Goal: Contribute content: Contribute content

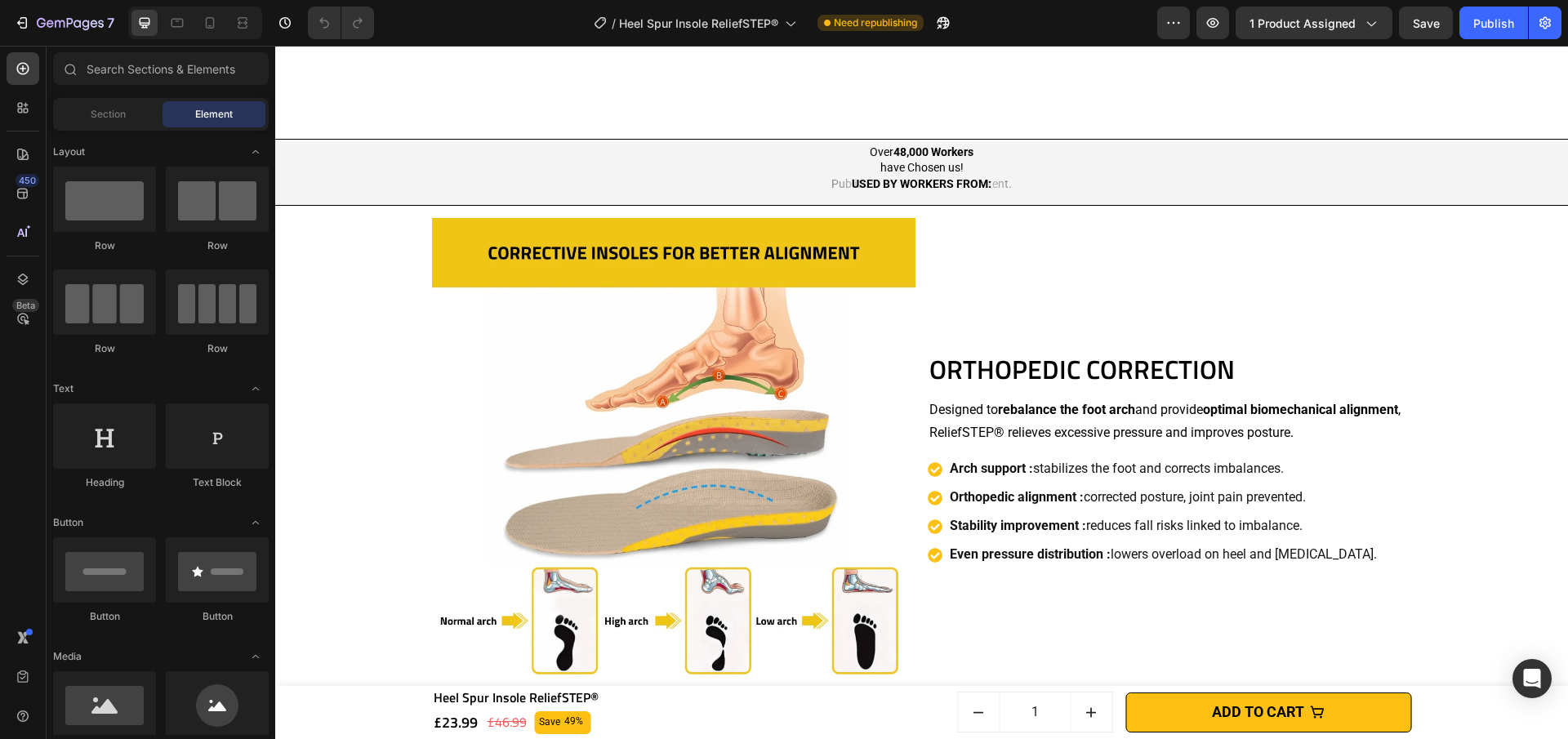
scroll to position [1421, 0]
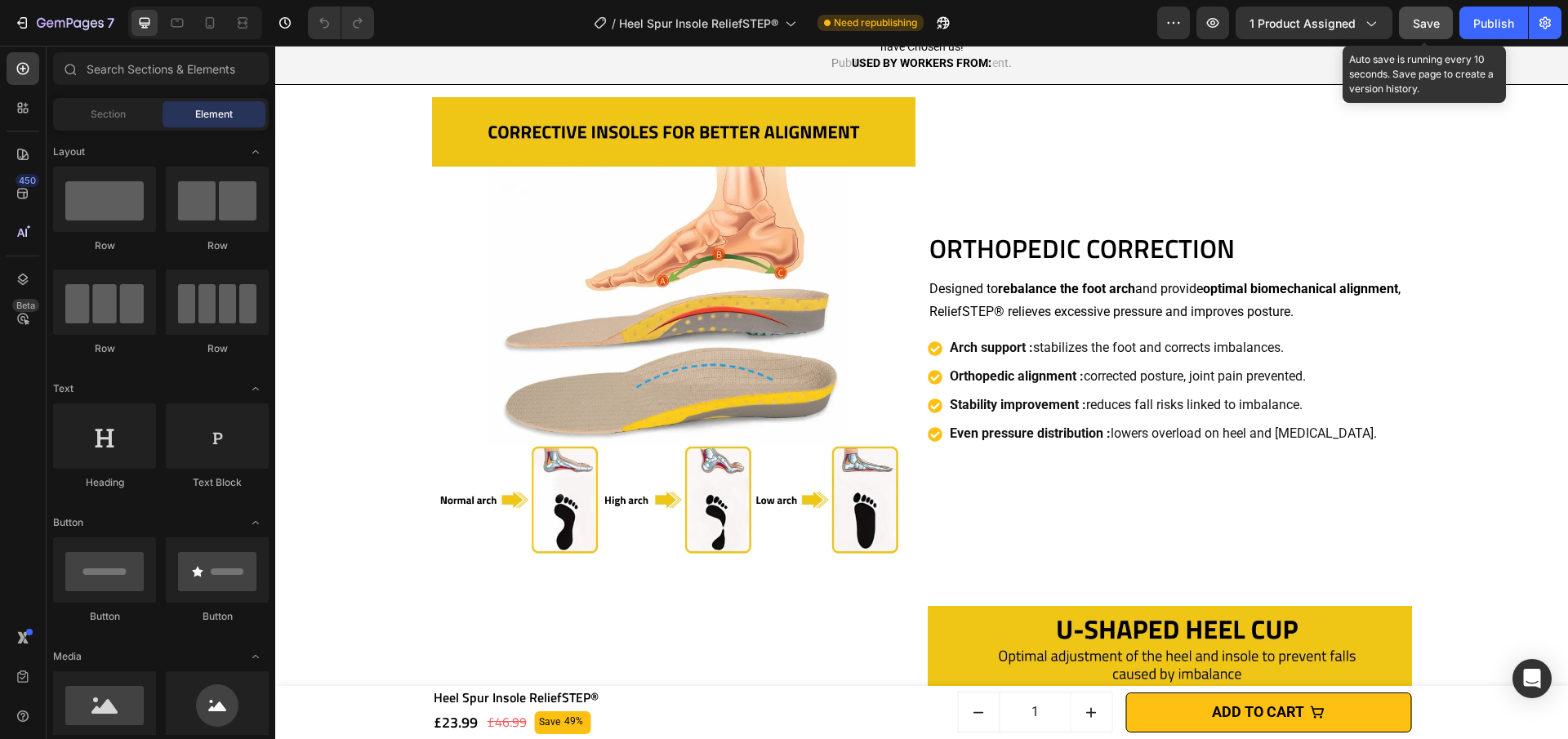
click at [1416, 20] on span "Save" at bounding box center [1426, 22] width 27 height 13
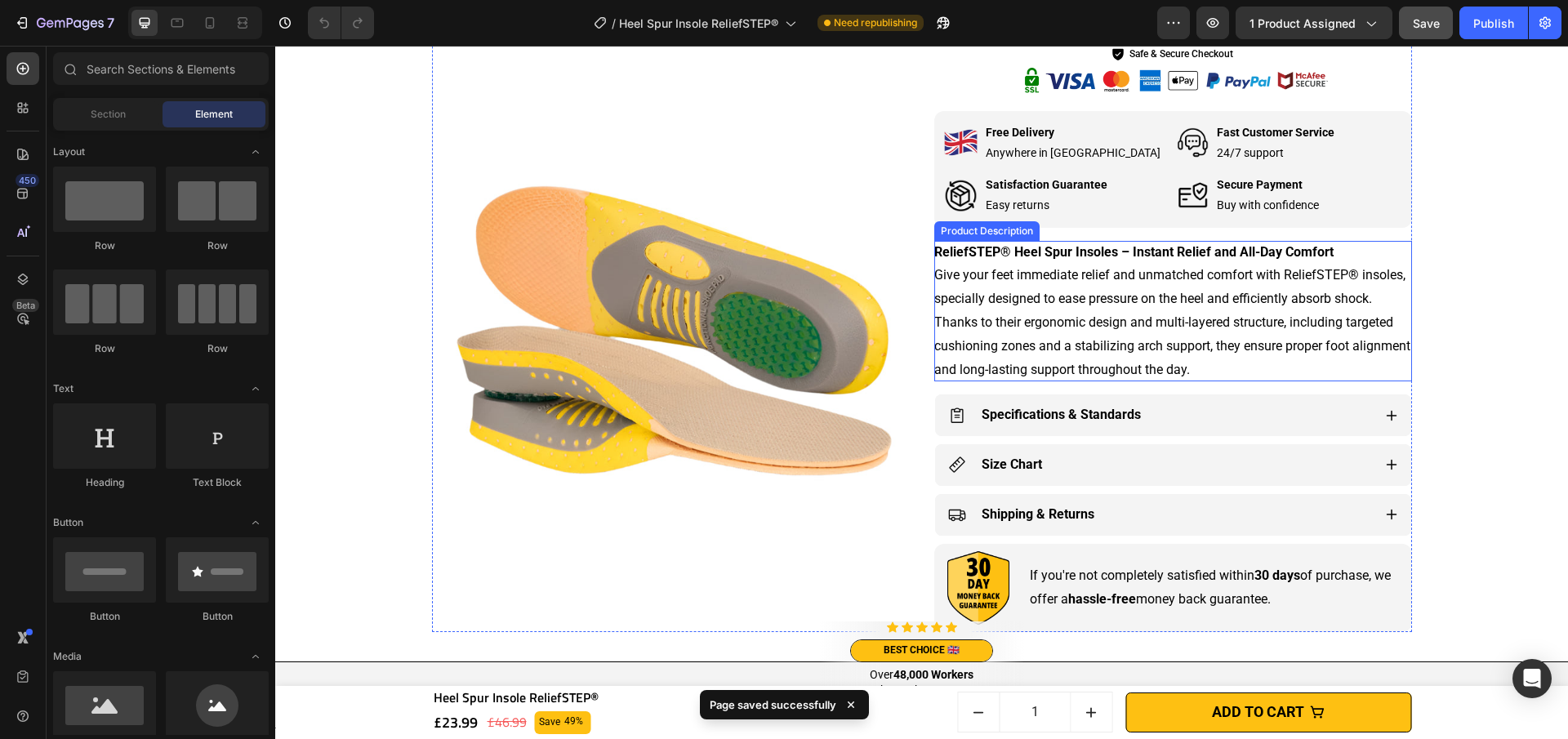
scroll to position [791, 0]
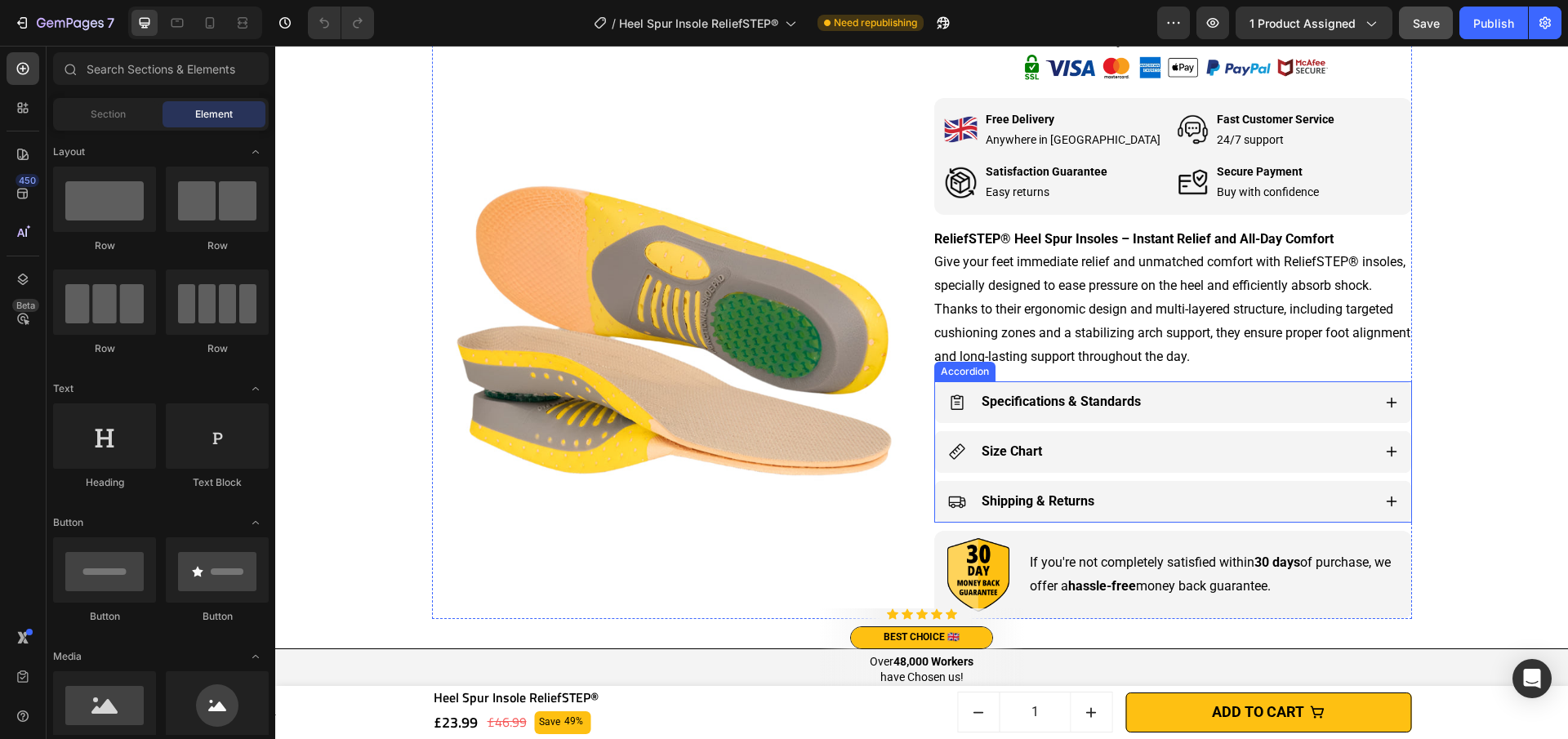
click at [1385, 407] on icon at bounding box center [1391, 402] width 13 height 13
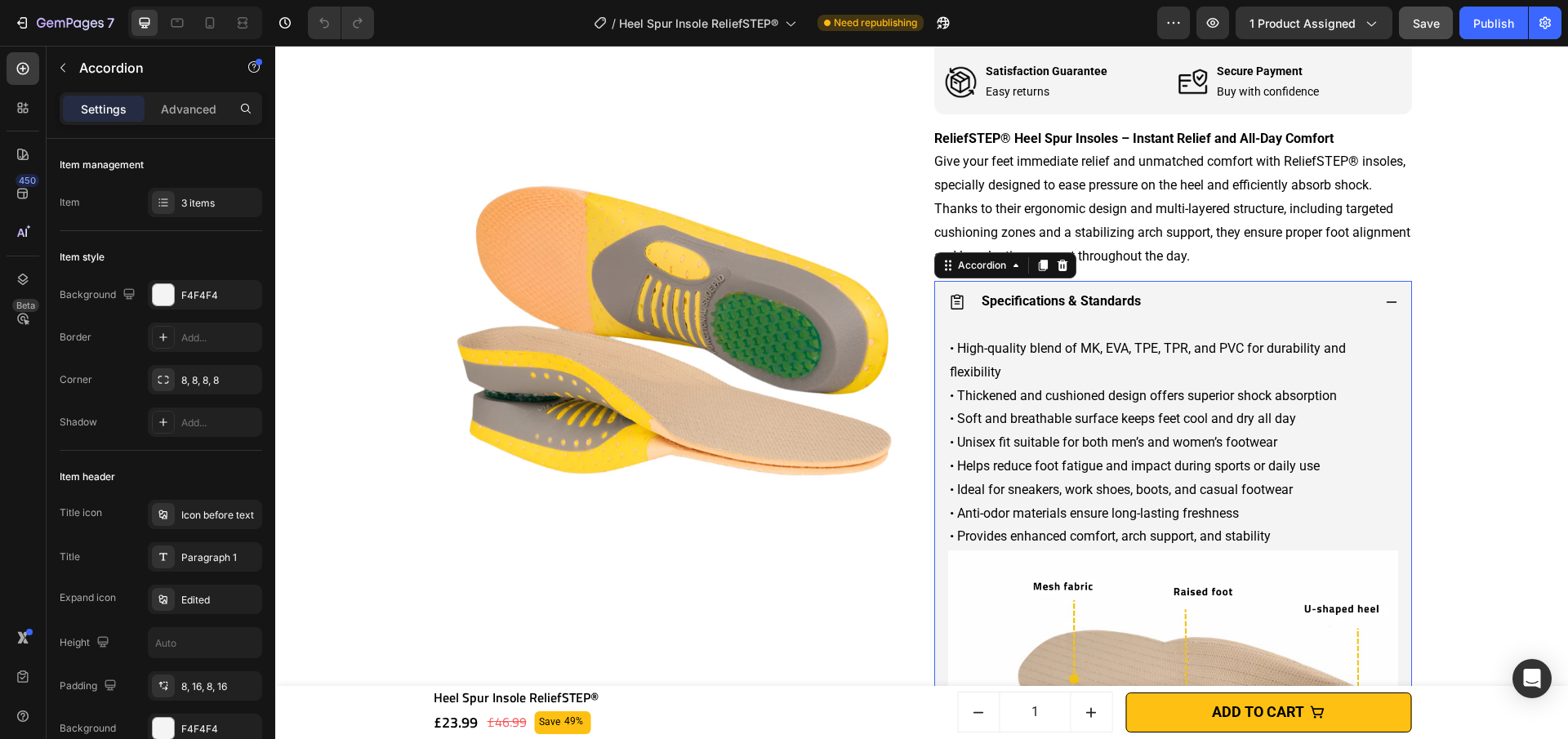
scroll to position [1056, 0]
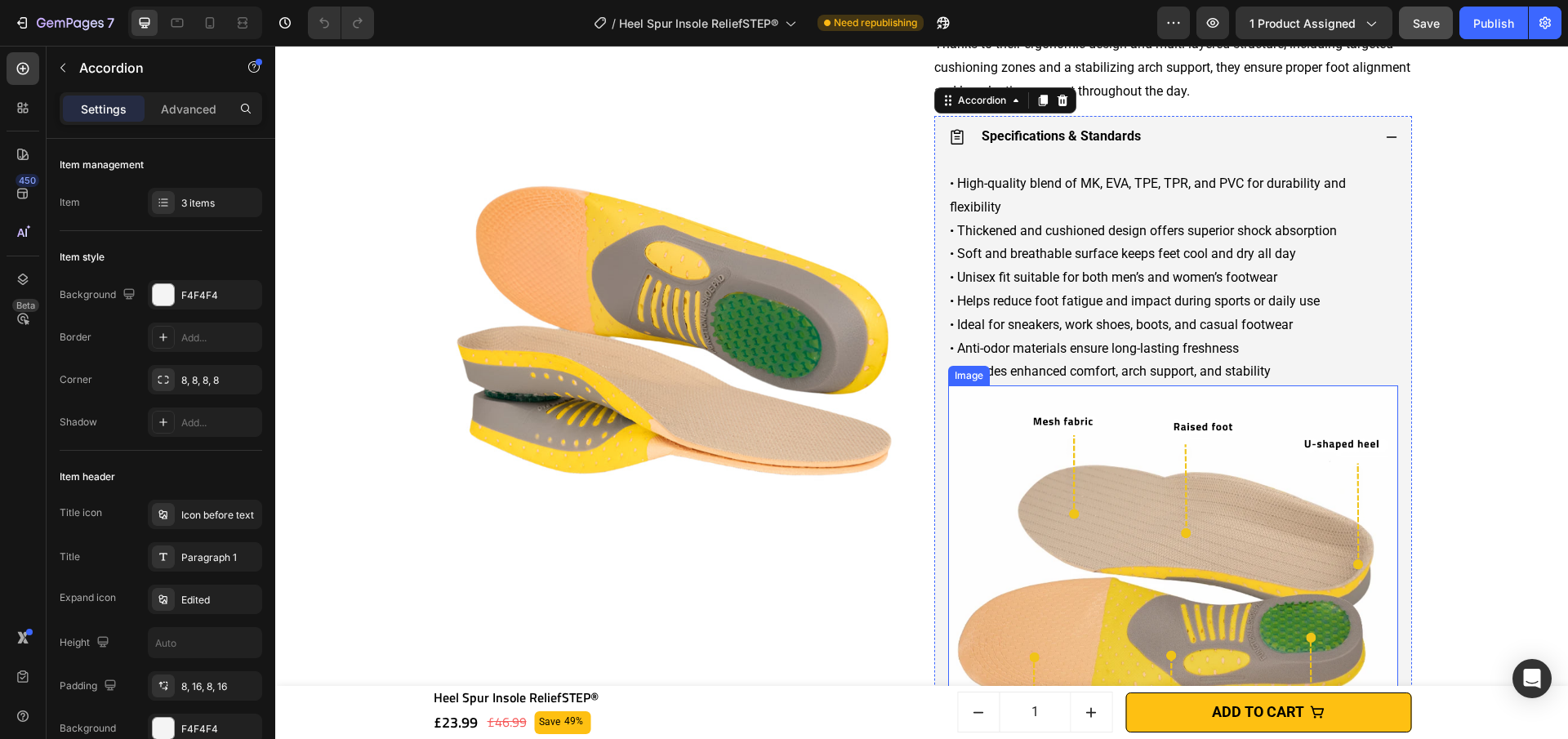
click at [1155, 512] on img at bounding box center [1172, 610] width 450 height 450
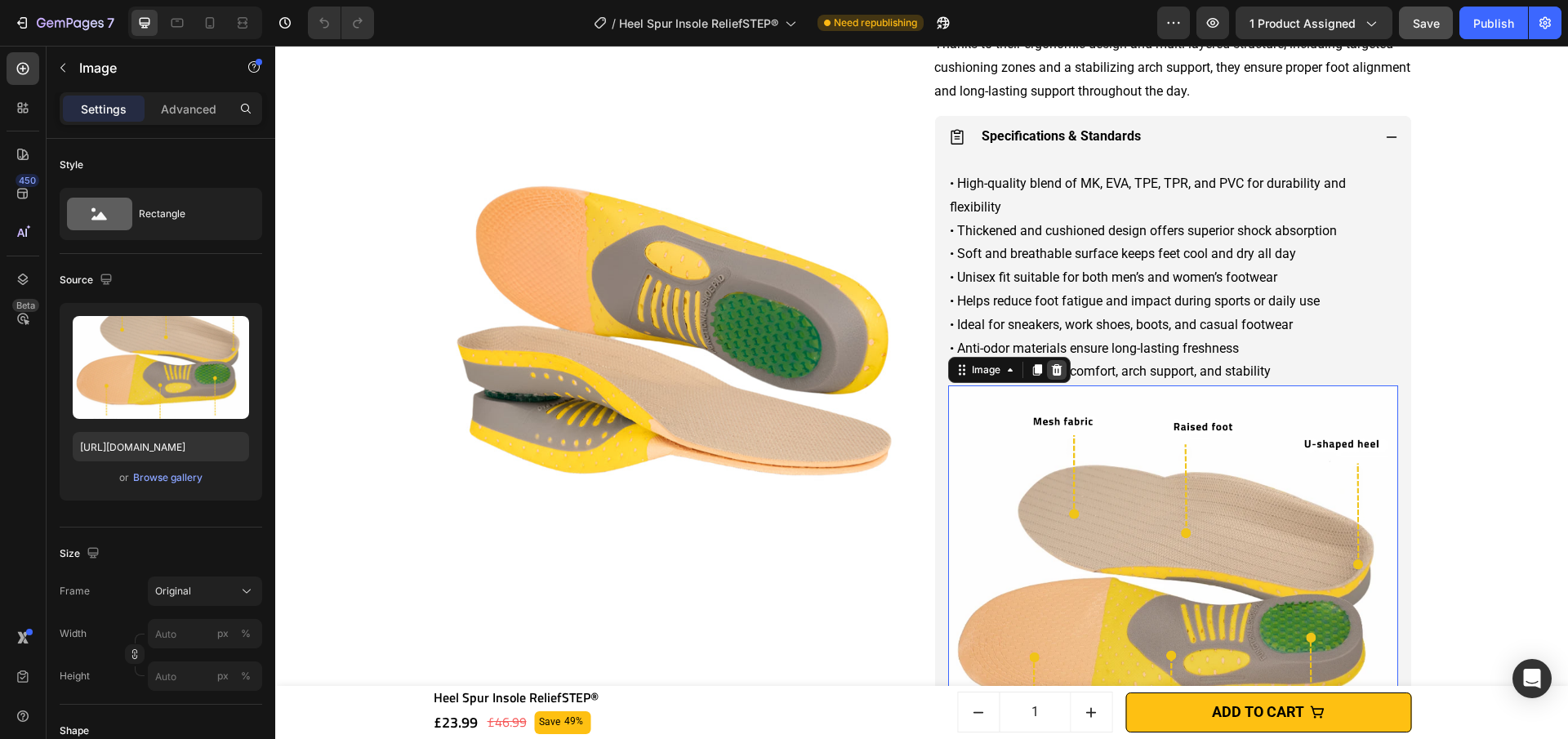
click at [1051, 375] on icon at bounding box center [1056, 370] width 11 height 12
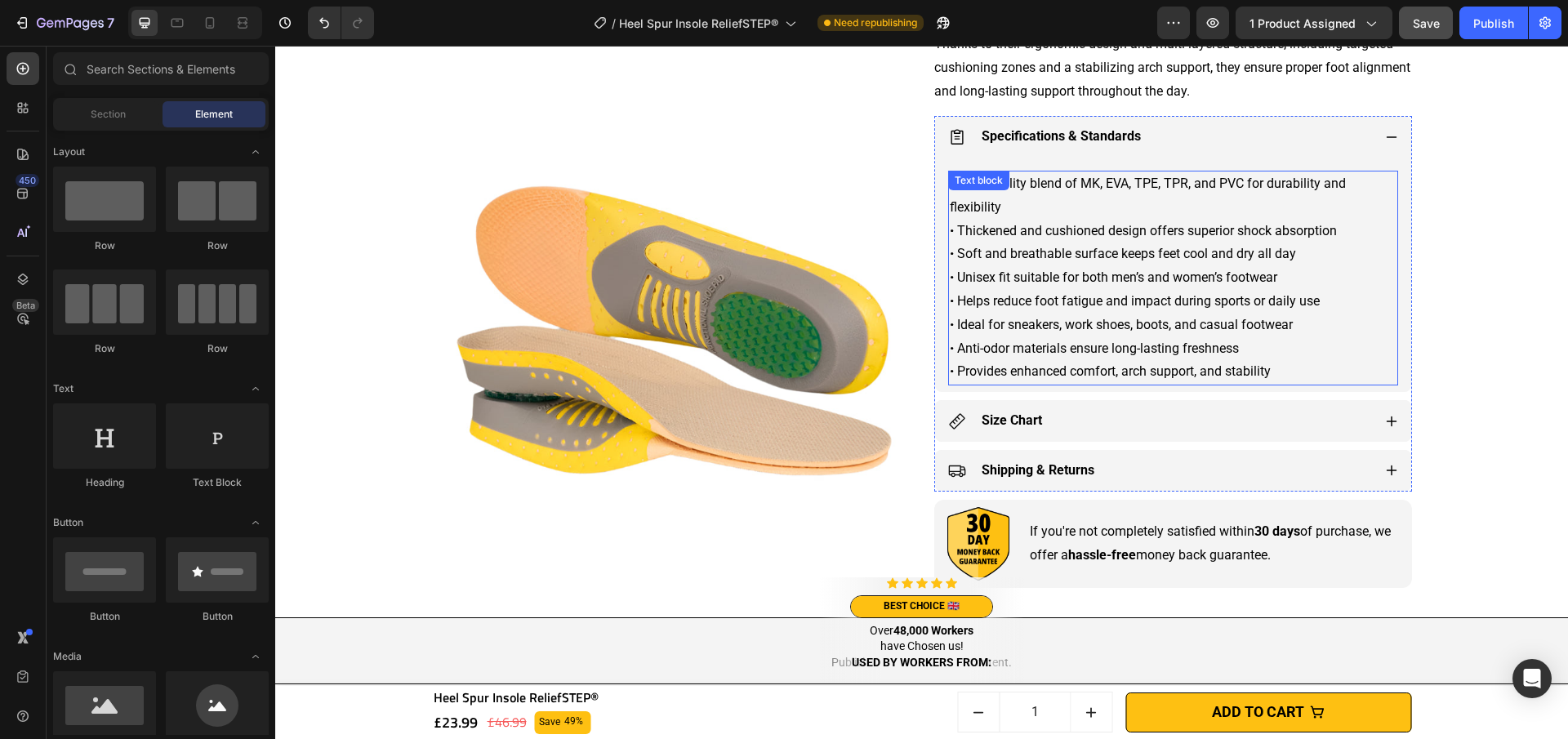
click at [985, 215] on p "• High-quality blend of MK, EVA, TPE, TPR, and PVC for durability and flexibili…" at bounding box center [1173, 278] width 447 height 212
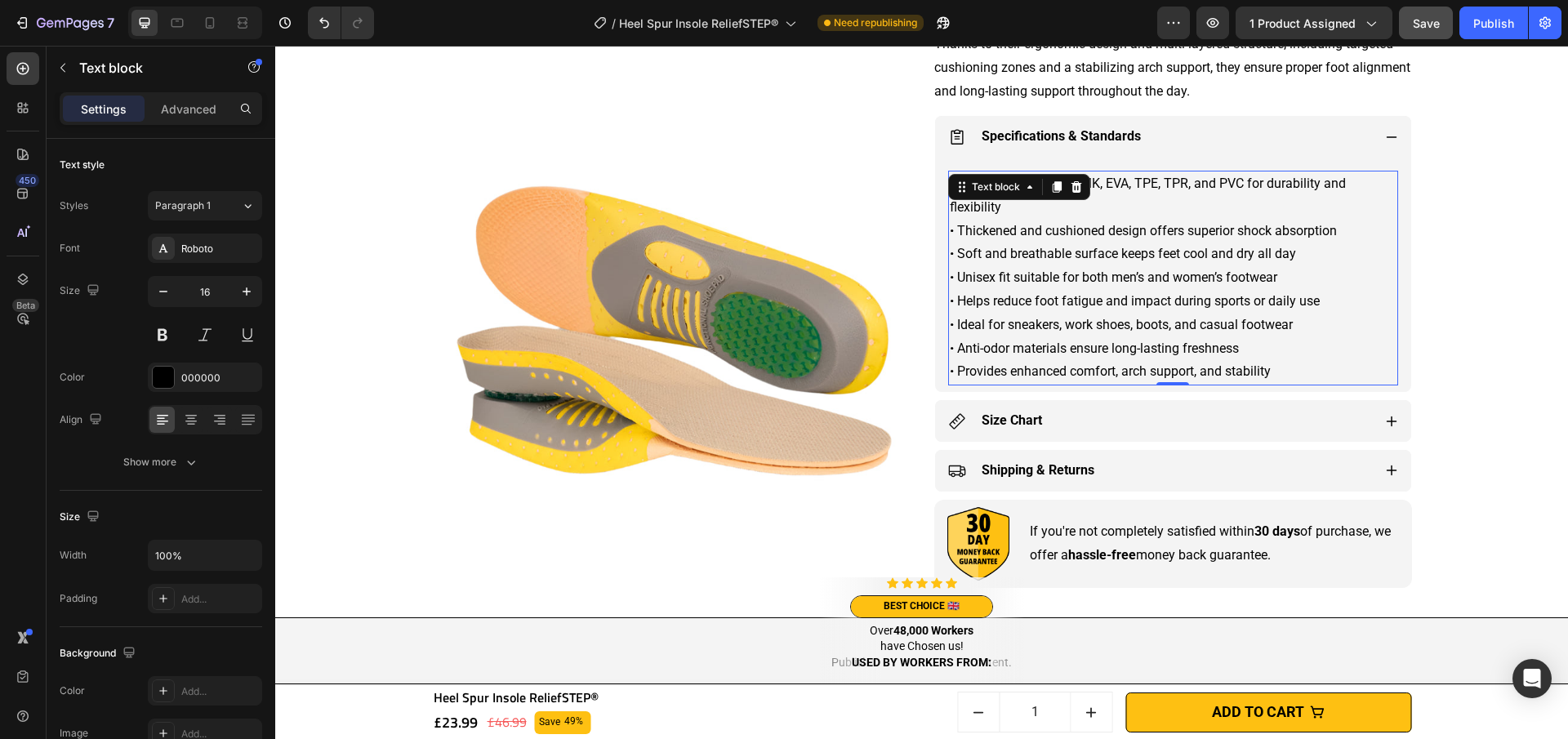
click at [999, 202] on p "• High-quality blend of MK, EVA, TPE, TPR, and PVC for durability and flexibili…" at bounding box center [1173, 278] width 447 height 212
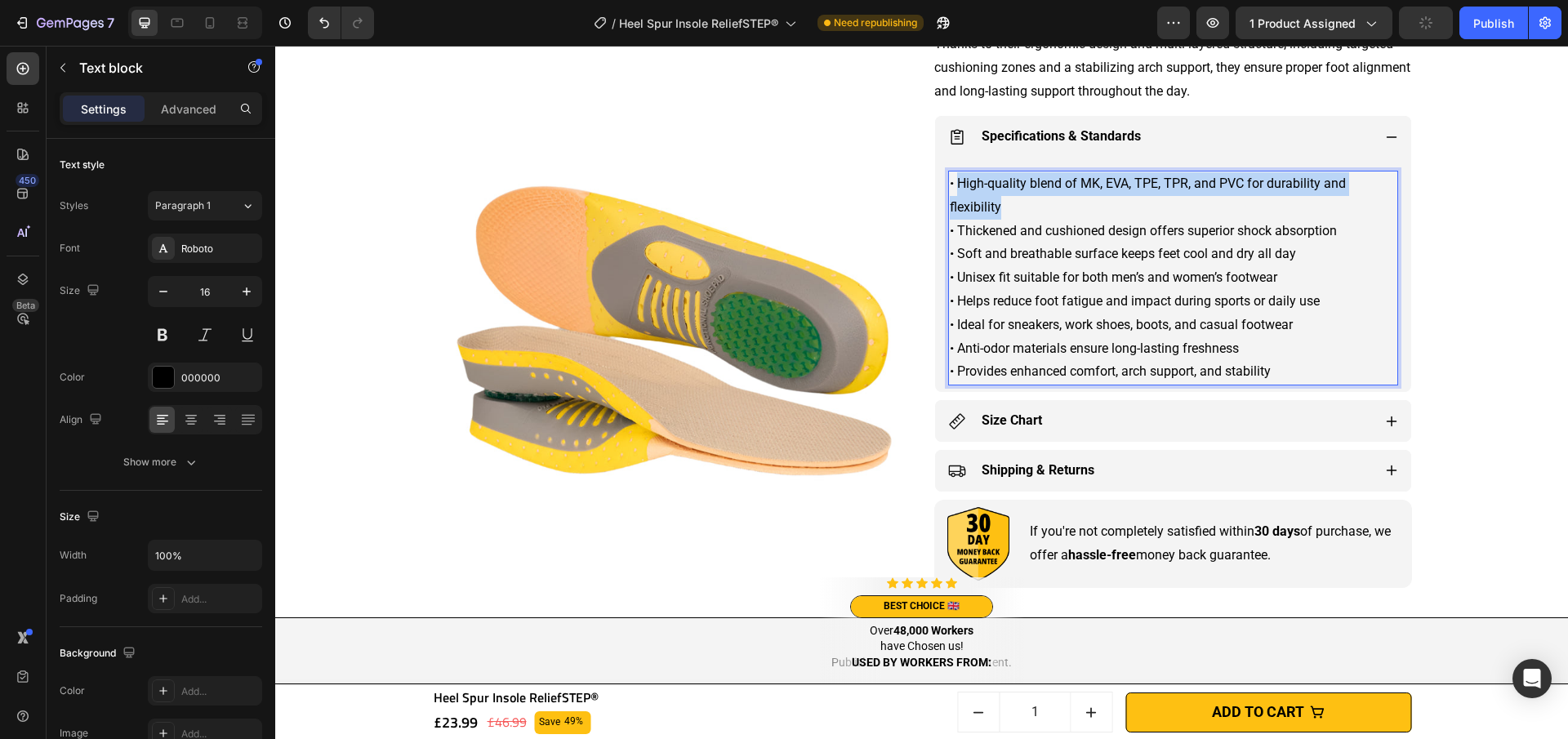
drag, startPoint x: 951, startPoint y: 181, endPoint x: 998, endPoint y: 208, distance: 54.2
click at [998, 208] on p "• High-quality blend of MK, EVA, TPE, TPR, and PVC for durability and flexibili…" at bounding box center [1173, 278] width 447 height 212
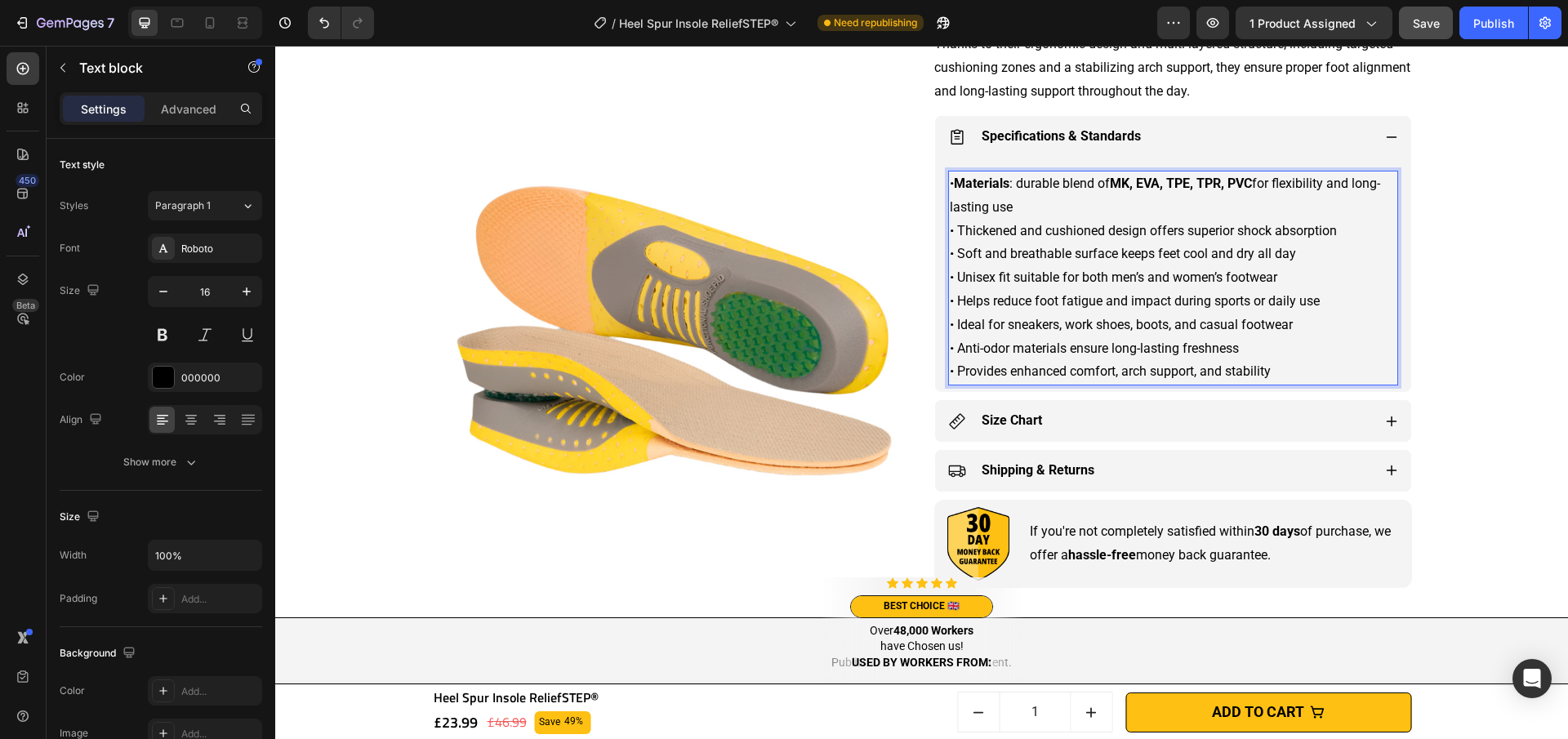
click at [1007, 186] on p "• Materials : durable blend of MK, EVA, TPE, TPR, PVC for flexibility and long-…" at bounding box center [1173, 278] width 447 height 212
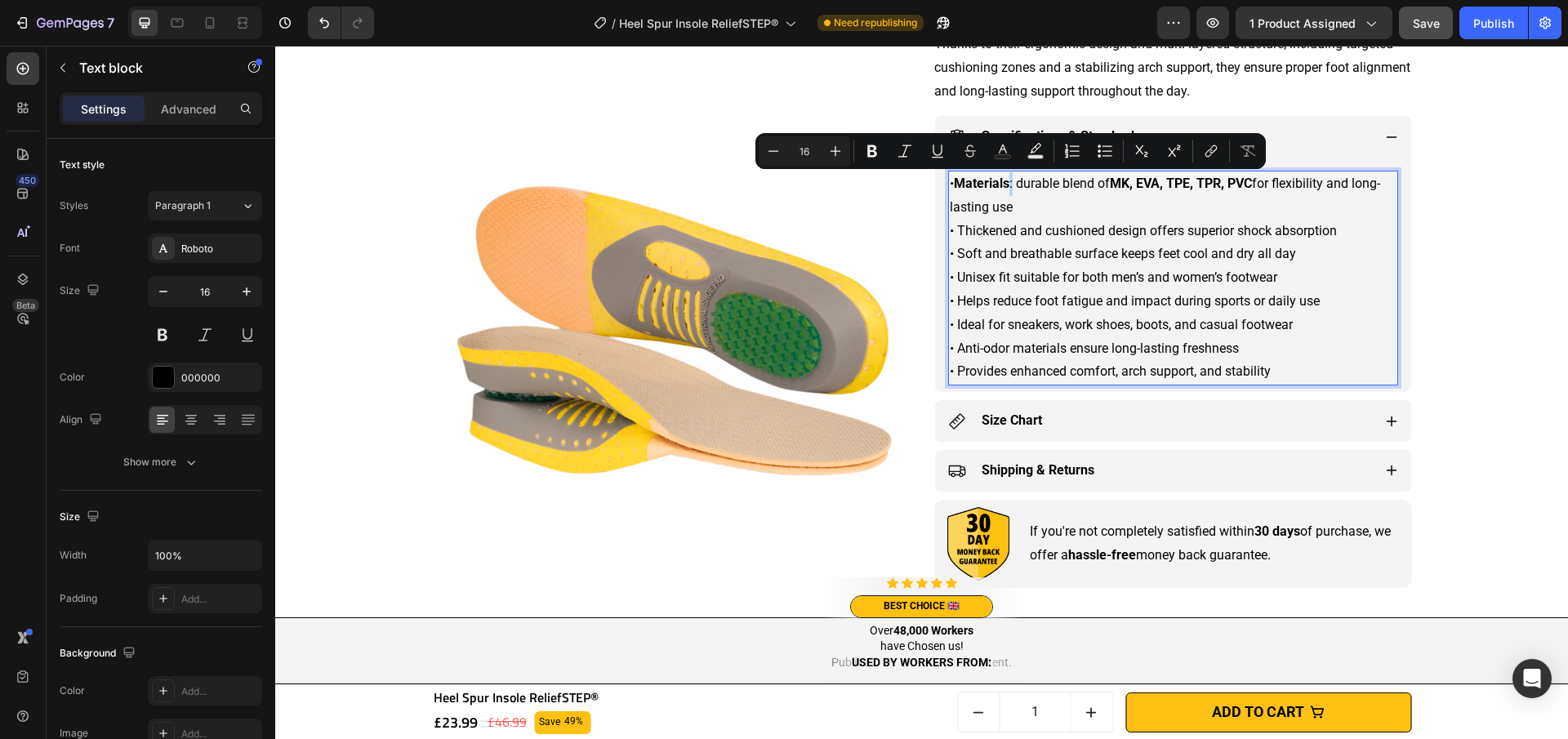
click at [1010, 186] on p "• Materials : durable blend of MK, EVA, TPE, TPR, PVC for flexibility and long-…" at bounding box center [1173, 278] width 447 height 212
drag, startPoint x: 880, startPoint y: 146, endPoint x: 644, endPoint y: 146, distance: 236.0
click at [880, 146] on button "Bold" at bounding box center [872, 151] width 30 height 30
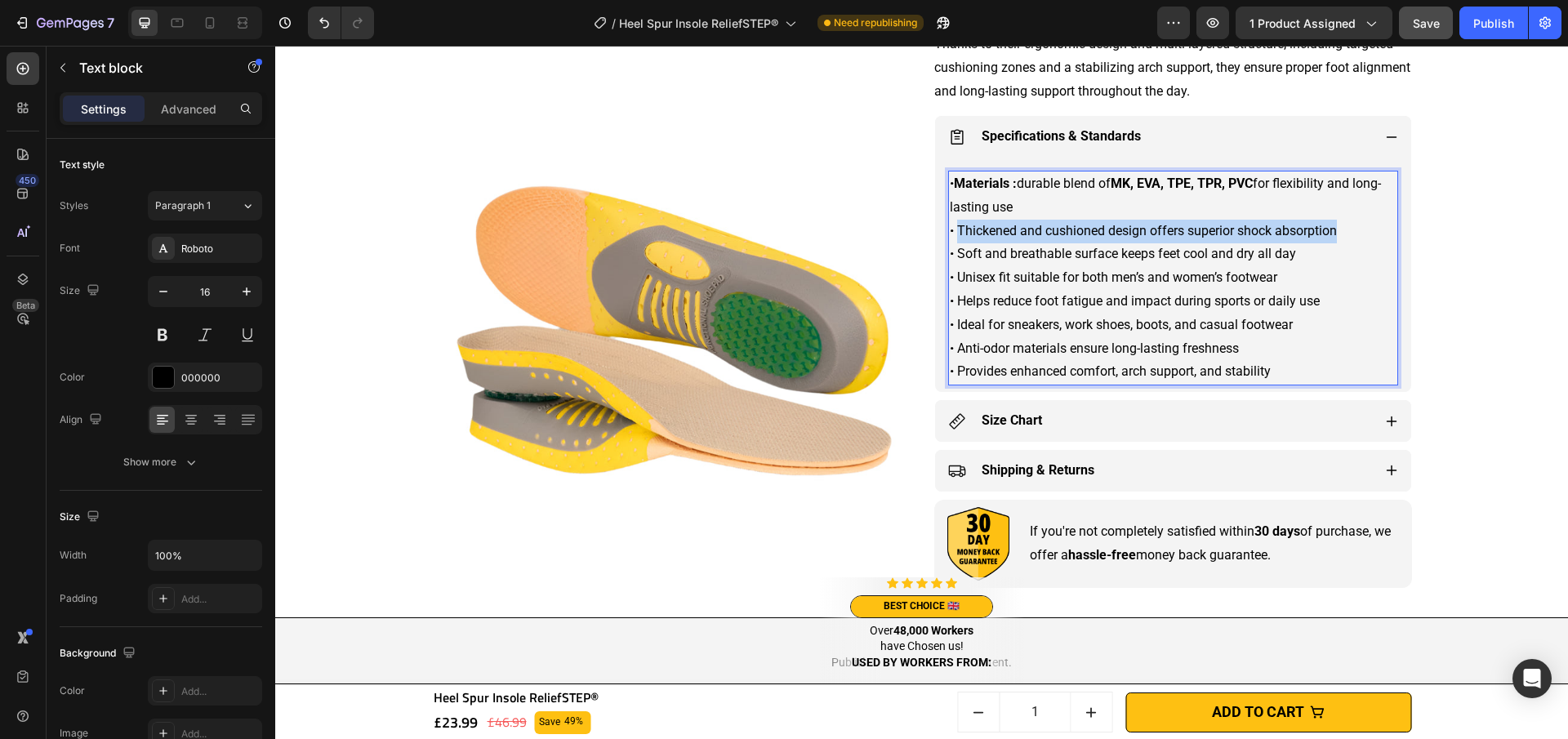
drag, startPoint x: 962, startPoint y: 228, endPoint x: 1336, endPoint y: 236, distance: 374.1
click at [1336, 236] on p "• Materials : durable blend of MK, EVA, TPE, TPR, PVC for flexibility and long-…" at bounding box center [1173, 278] width 447 height 212
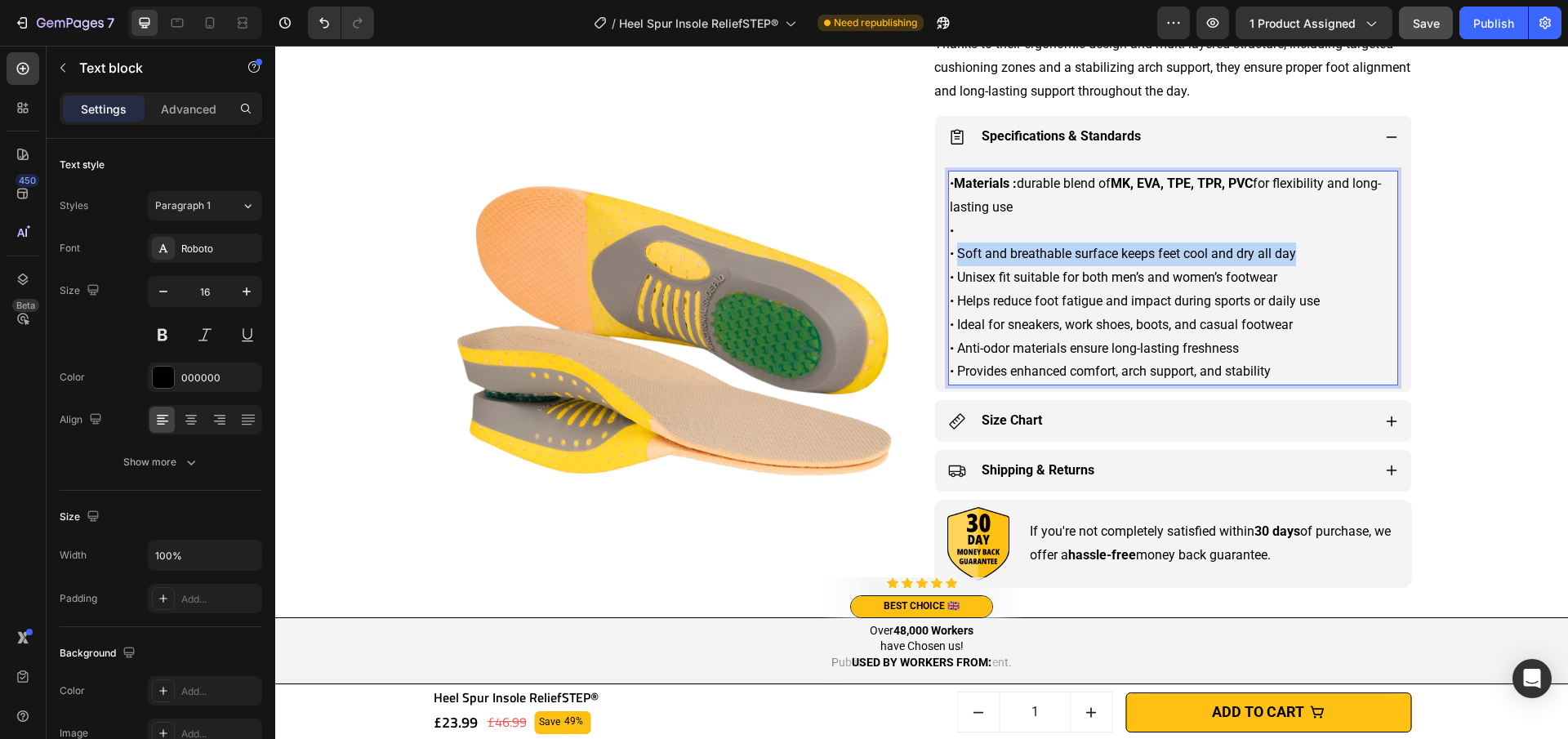
drag, startPoint x: 953, startPoint y: 252, endPoint x: 1307, endPoint y: 260, distance: 354.1
click at [1307, 260] on p "• Materials : durable blend of MK, EVA, TPE, TPR, PVC for flexibility and long-…" at bounding box center [1173, 278] width 447 height 212
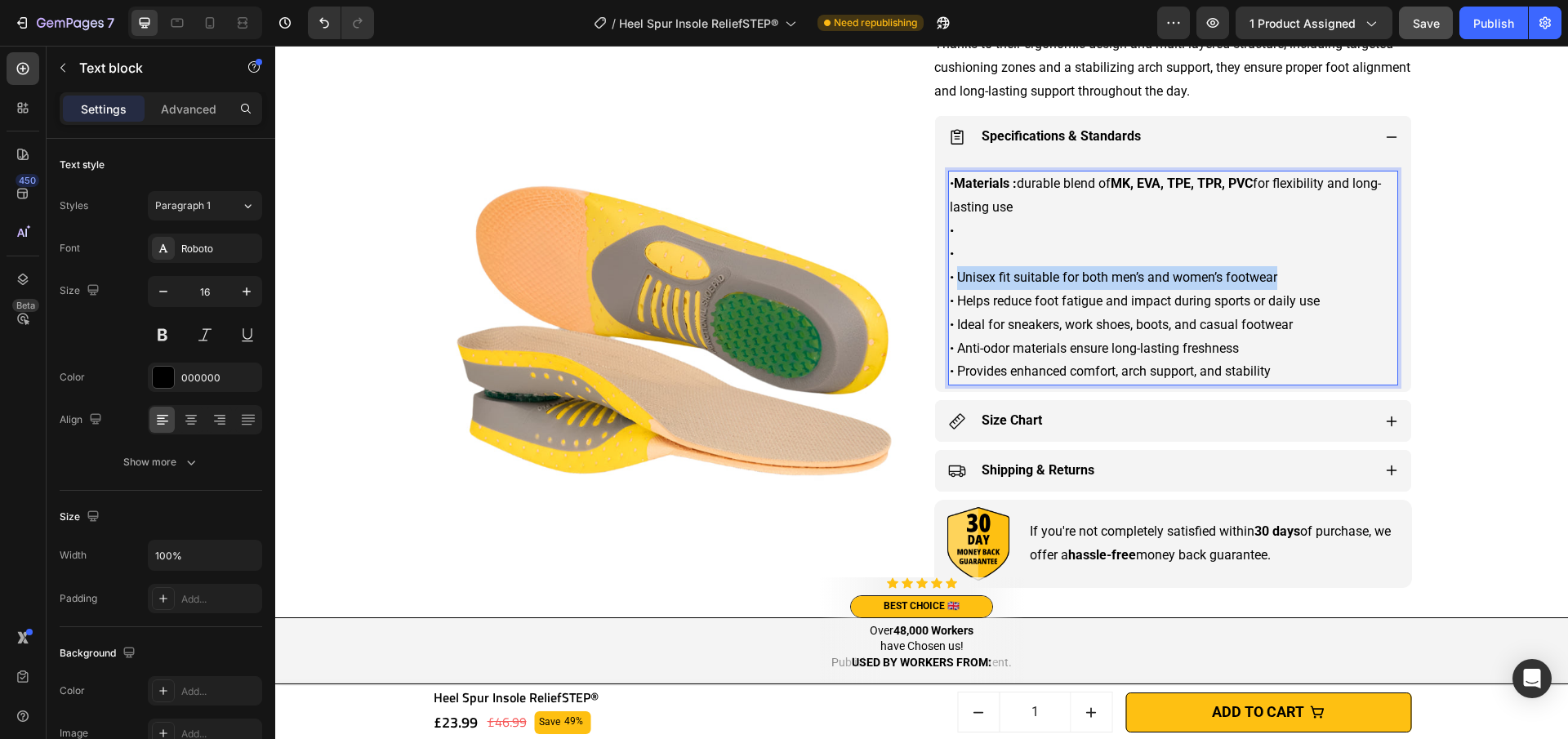
drag, startPoint x: 952, startPoint y: 279, endPoint x: 1274, endPoint y: 284, distance: 322.0
click at [1274, 284] on p "• Materials : durable blend of MK, EVA, TPE, TPR, PVC for flexibility and long-…" at bounding box center [1173, 278] width 447 height 212
click at [1308, 374] on p "• Materials : durable blend of MK, EVA, TPE, TPR, PVC for flexibility and long-…" at bounding box center [1173, 278] width 447 height 212
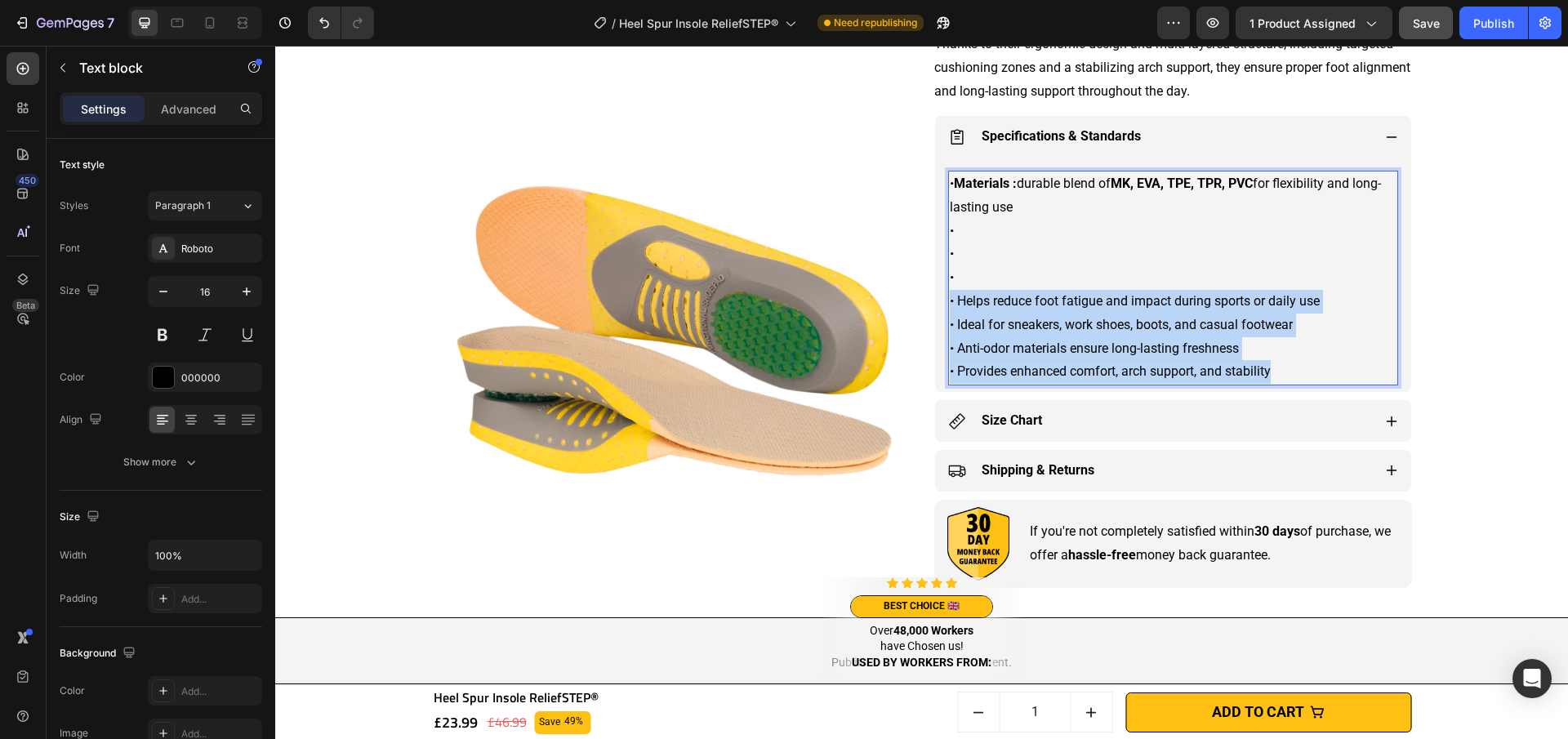
drag, startPoint x: 1292, startPoint y: 375, endPoint x: 945, endPoint y: 297, distance: 355.7
click at [950, 297] on p "• Materials : durable blend of MK, EVA, TPE, TPR, PVC for flexibility and long-…" at bounding box center [1173, 278] width 447 height 212
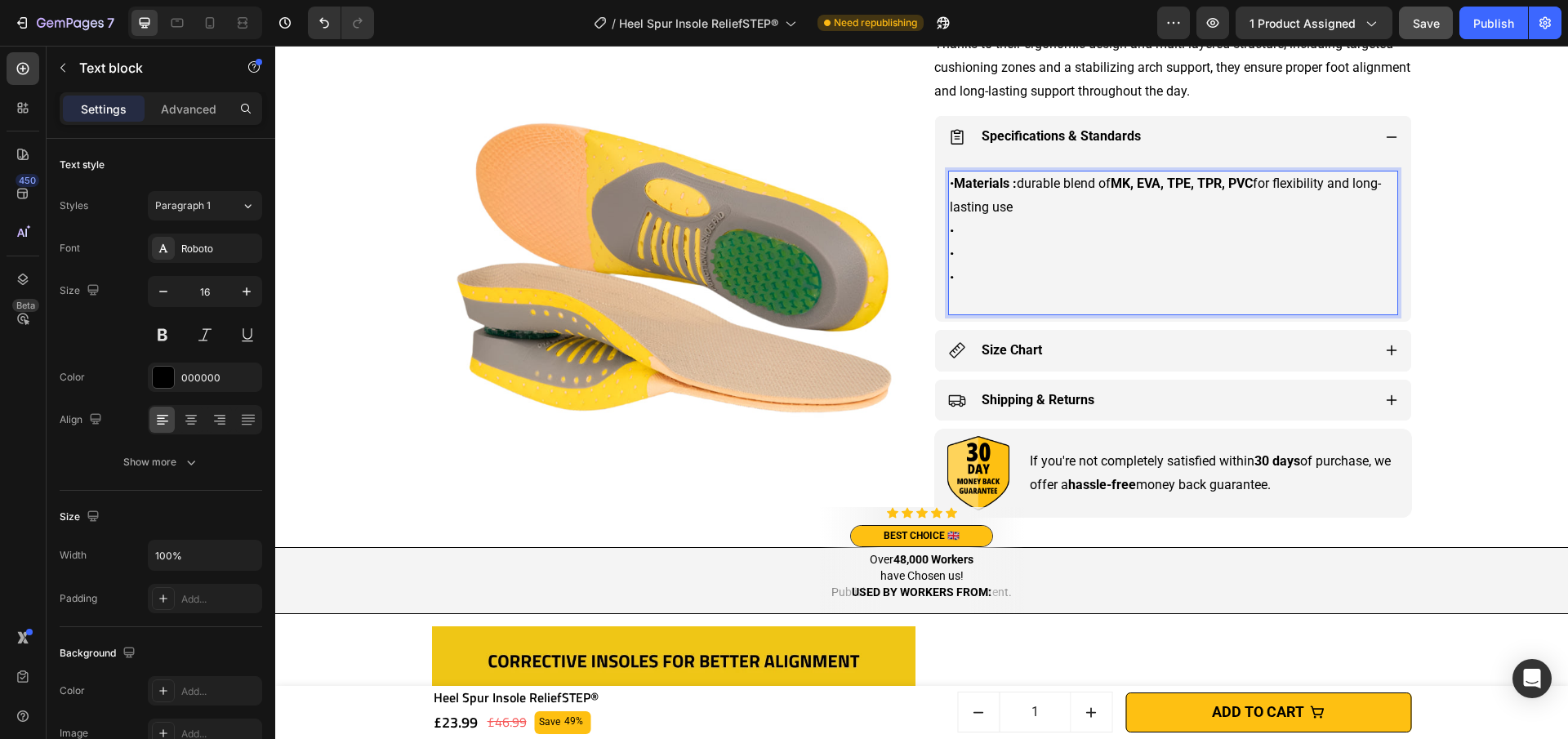
click at [950, 301] on p "• Materials : durable blend of MK, EVA, TPE, TPR, PVC for flexibility and long-…" at bounding box center [1173, 242] width 447 height 141
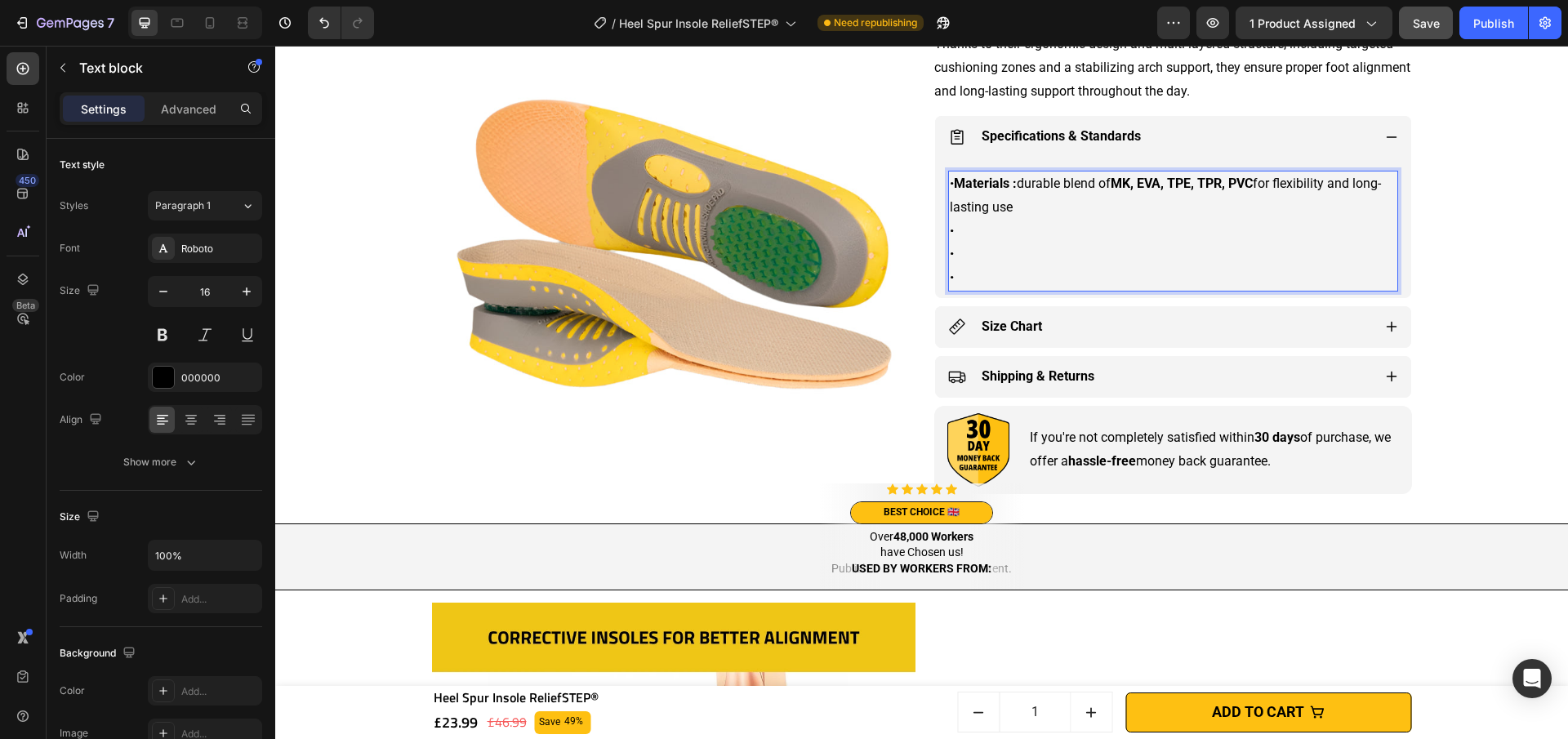
click at [988, 221] on p "• Materials : durable blend of MK, EVA, TPE, TPR, PVC for flexibility and long-…" at bounding box center [1173, 231] width 447 height 118
click at [988, 233] on p "• Materials : durable blend of MK, EVA, TPE, TPR, PVC for flexibility and long-…" at bounding box center [1173, 231] width 447 height 118
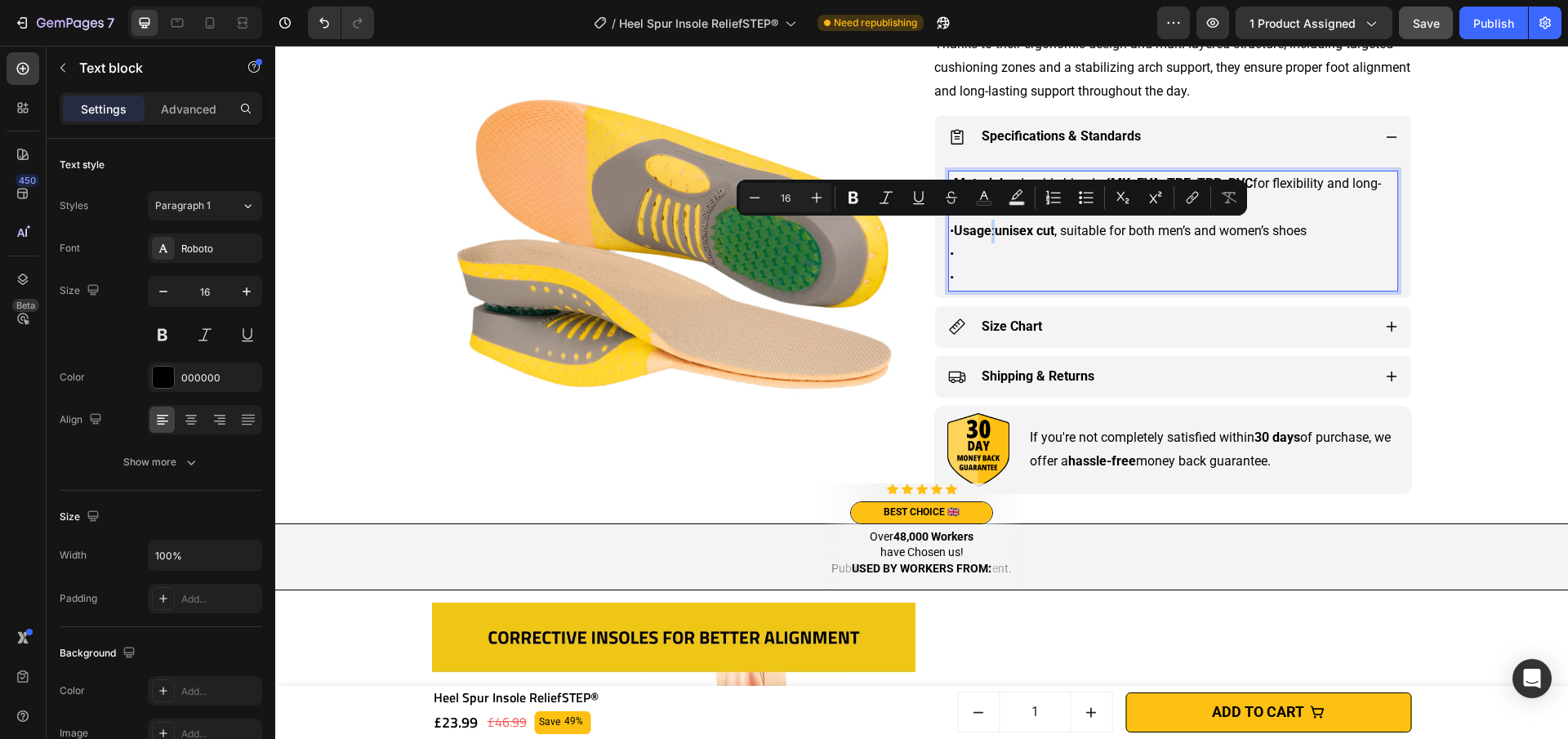
drag, startPoint x: 992, startPoint y: 233, endPoint x: 980, endPoint y: 217, distance: 20.0
click at [994, 233] on p "• Materials : durable blend of MK, EVA, TPE, TPR, PVC for flexibility and long-…" at bounding box center [1173, 231] width 447 height 118
click at [862, 196] on button "Bold" at bounding box center [853, 198] width 30 height 30
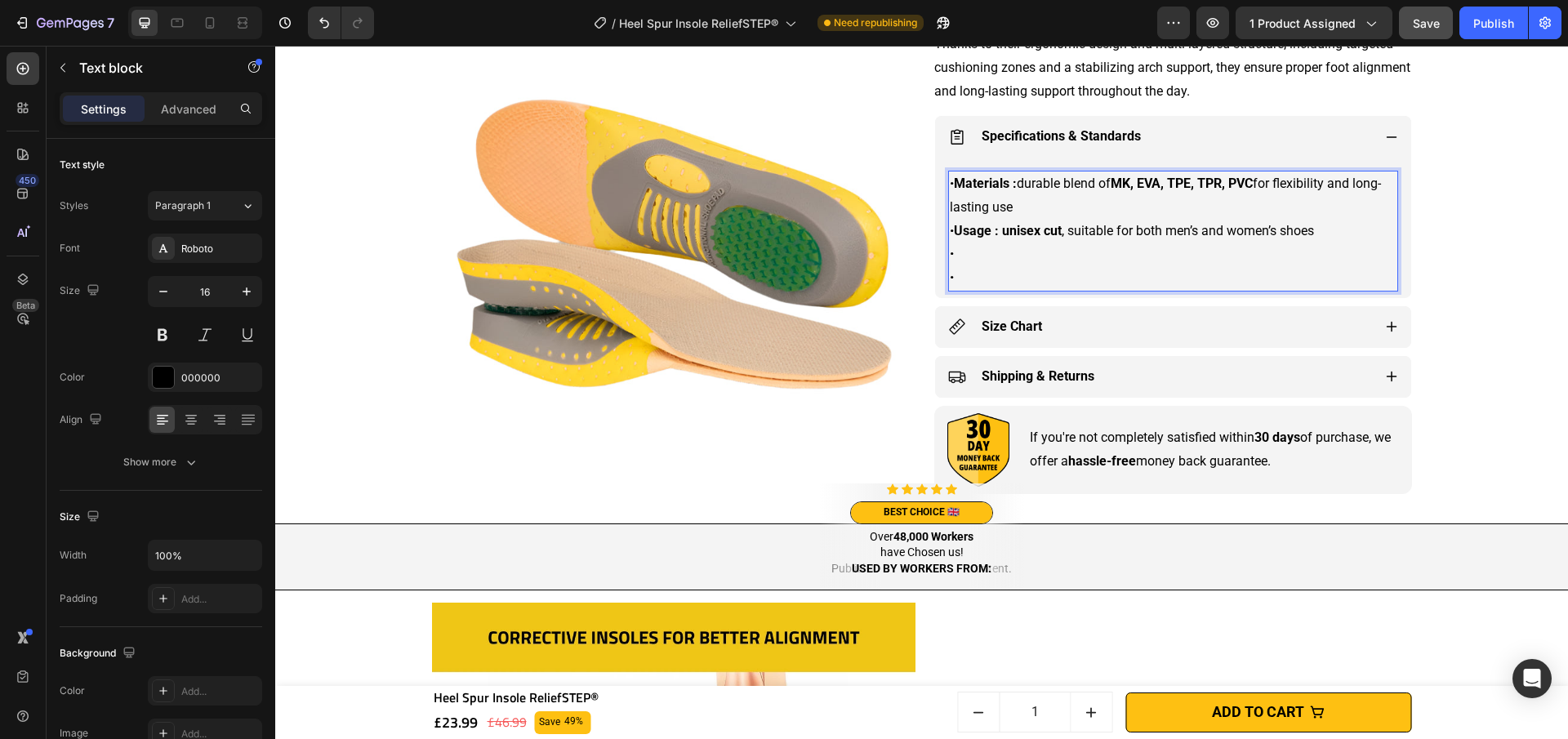
click at [965, 256] on p "• Materials : durable blend of MK, EVA, TPE, TPR, PVC for flexibility and long-…" at bounding box center [1173, 231] width 447 height 118
click at [1028, 257] on p "• Materials : durable blend of MK, EVA, TPE, TPR, PVC for flexibility and long-…" at bounding box center [1173, 231] width 447 height 118
click at [1033, 259] on p "• Materials : durable blend of MK, EVA, TPE, TPR, PVC for flexibility and long-…" at bounding box center [1173, 231] width 447 height 118
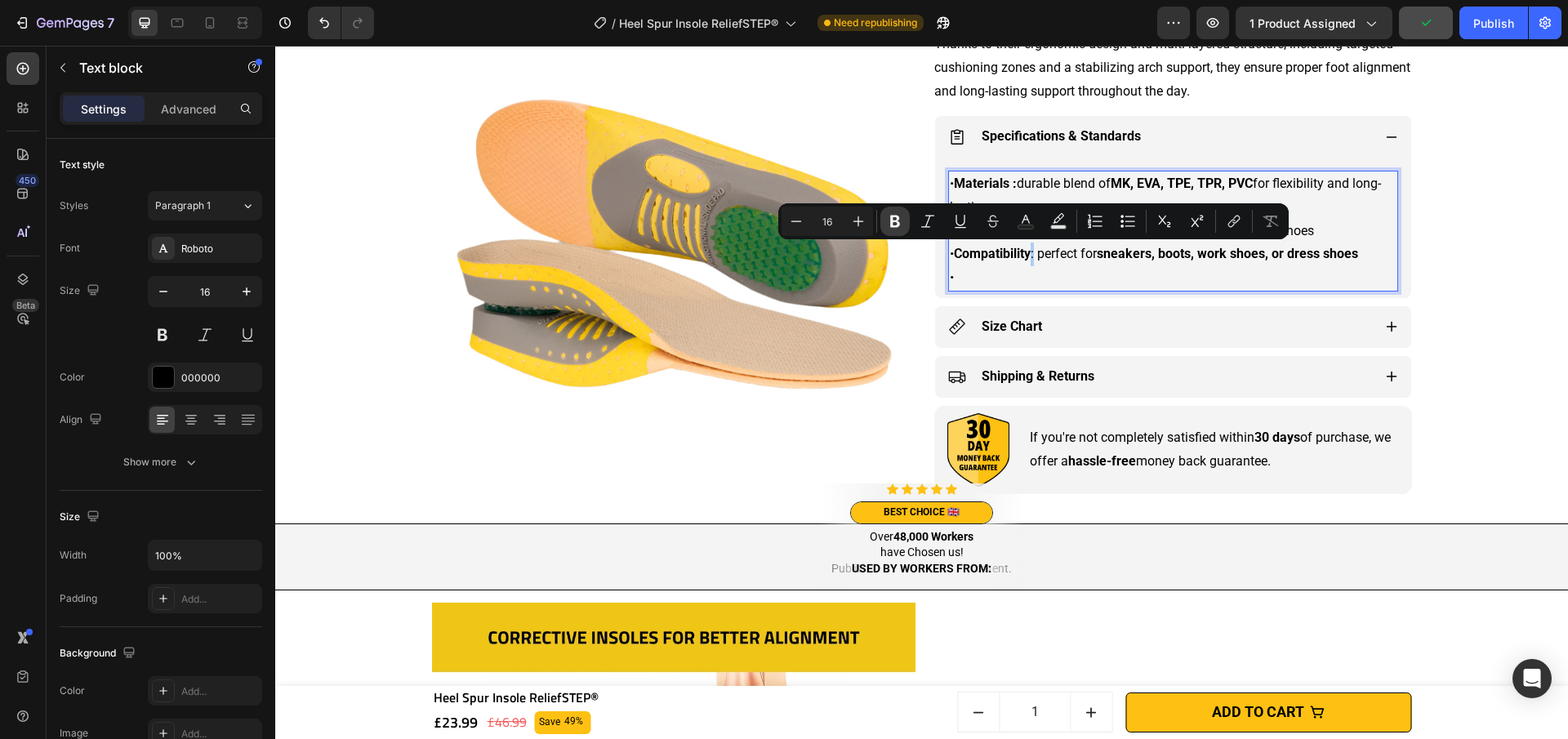
click at [907, 225] on button "Bold" at bounding box center [895, 221] width 30 height 30
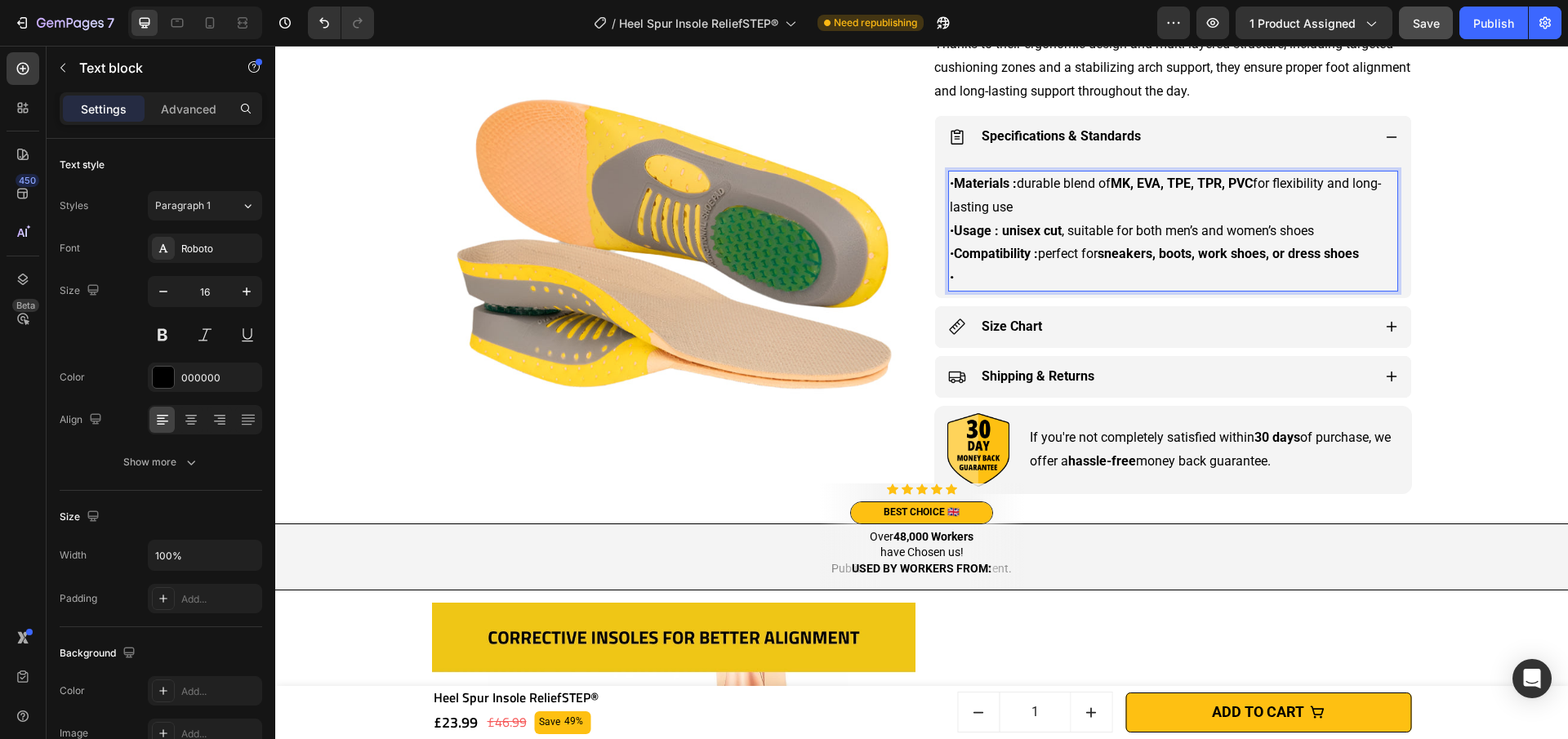
click at [974, 278] on p "• Materials : durable blend of MK, EVA, TPE, TPR, PVC for flexibility and long-…" at bounding box center [1173, 231] width 447 height 118
click at [999, 278] on p "• Materials : durable blend of MK, EVA, TPE, TPR, PVC for flexibility and long-…" at bounding box center [1173, 231] width 447 height 118
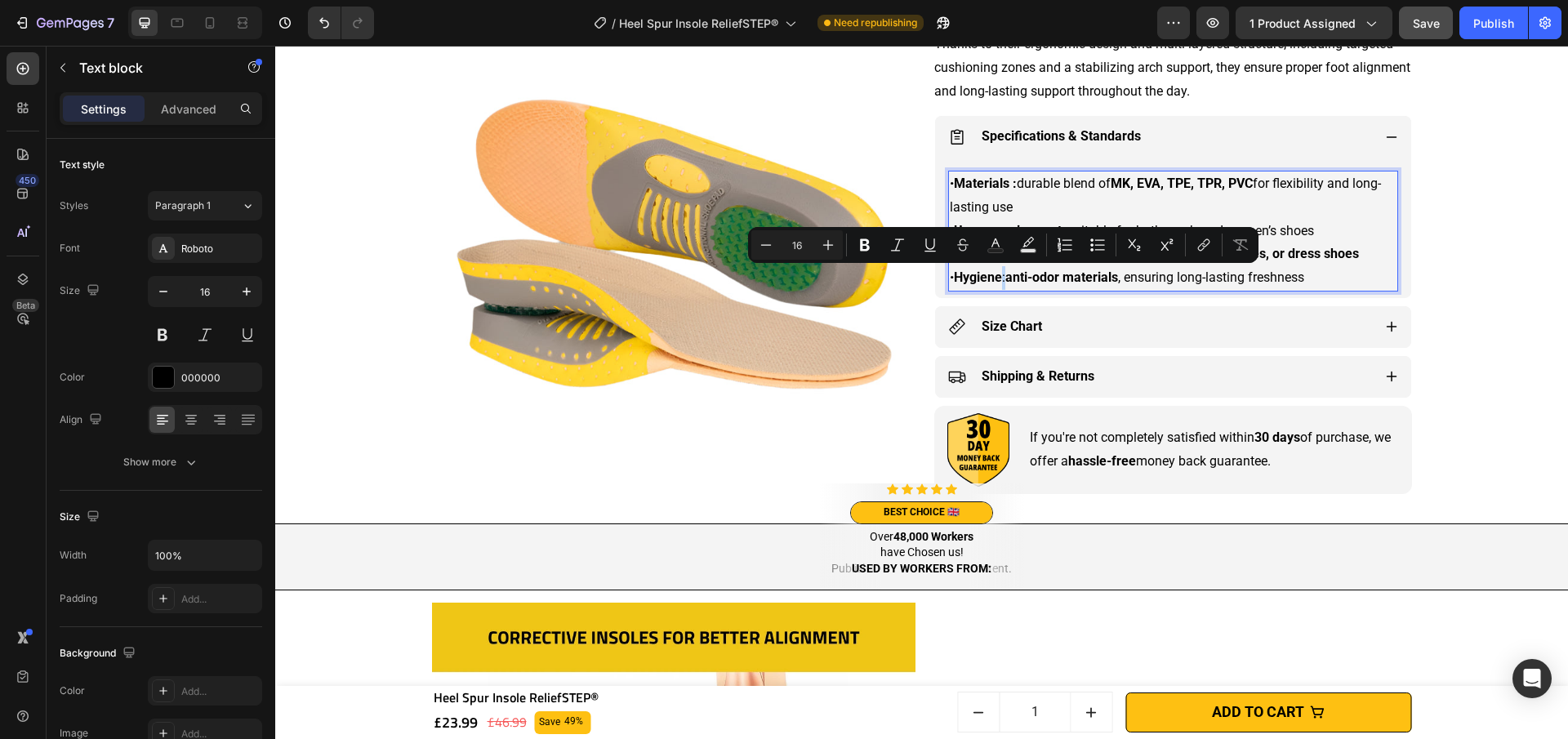
click at [1003, 280] on p "• Materials : durable blend of MK, EVA, TPE, TPR, PVC for flexibility and long-…" at bounding box center [1173, 231] width 447 height 118
click at [863, 248] on icon "Editor contextual toolbar" at bounding box center [864, 245] width 16 height 16
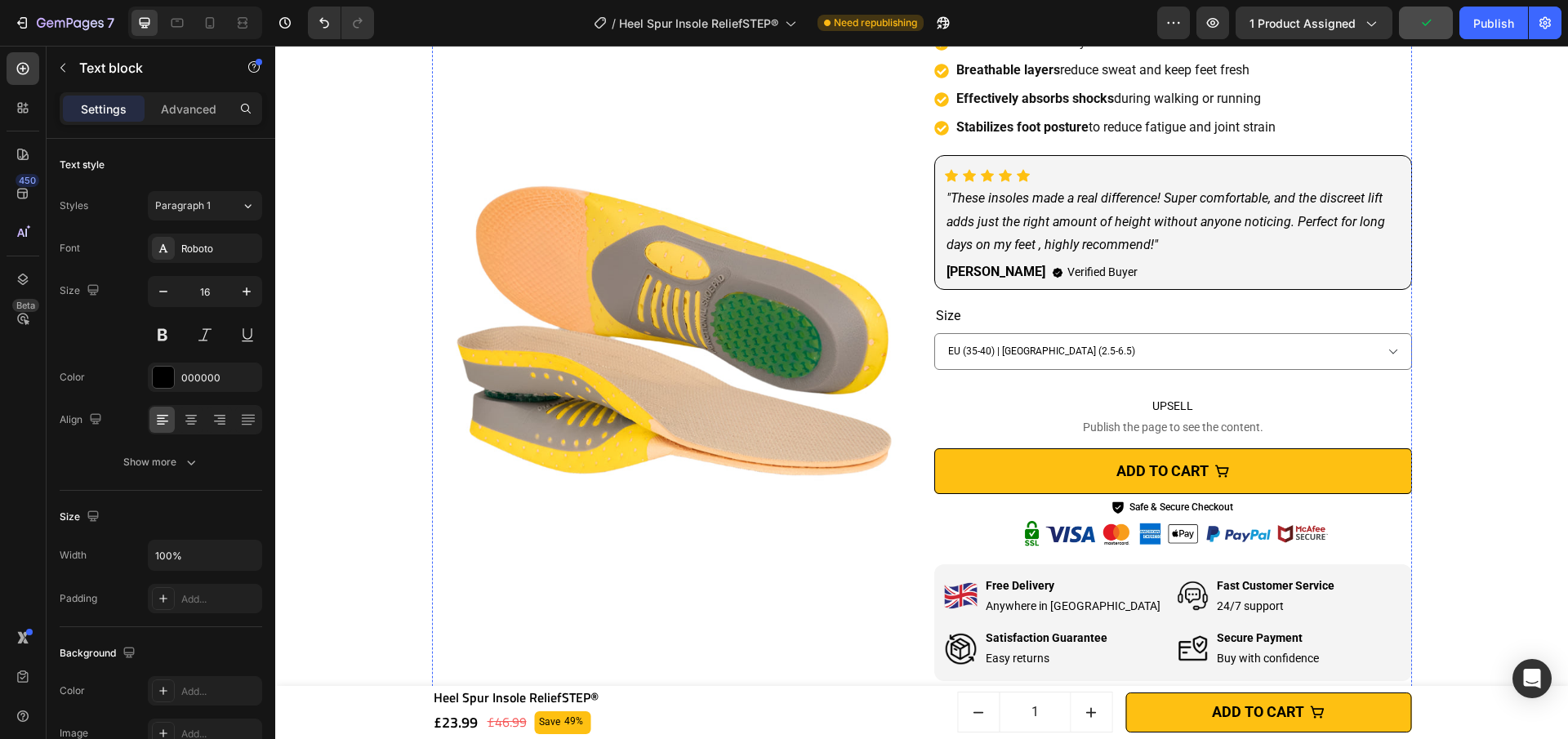
scroll to position [0, 0]
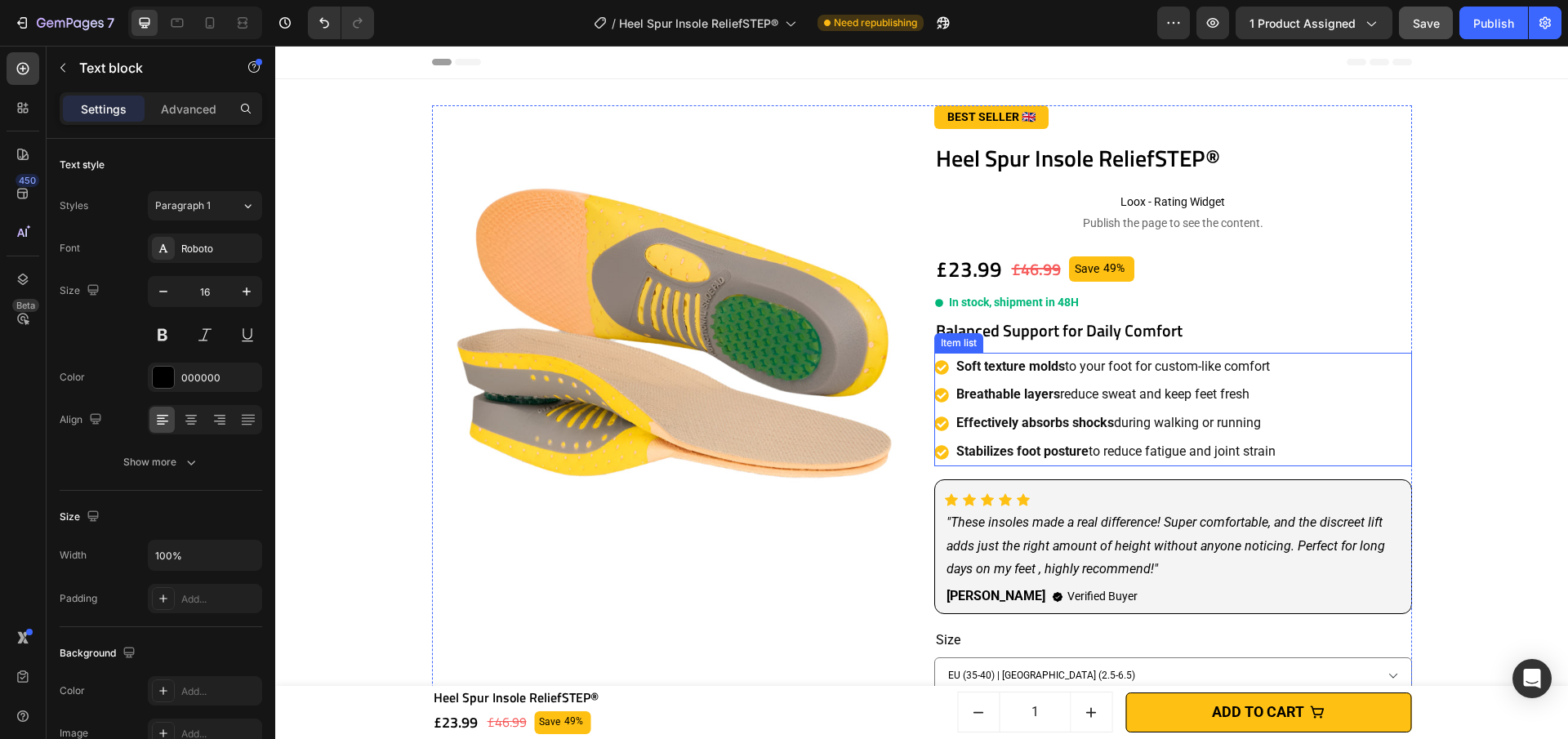
click at [1126, 440] on p "Stabilizes foot posture to reduce fatigue and joint strain" at bounding box center [1116, 452] width 320 height 23
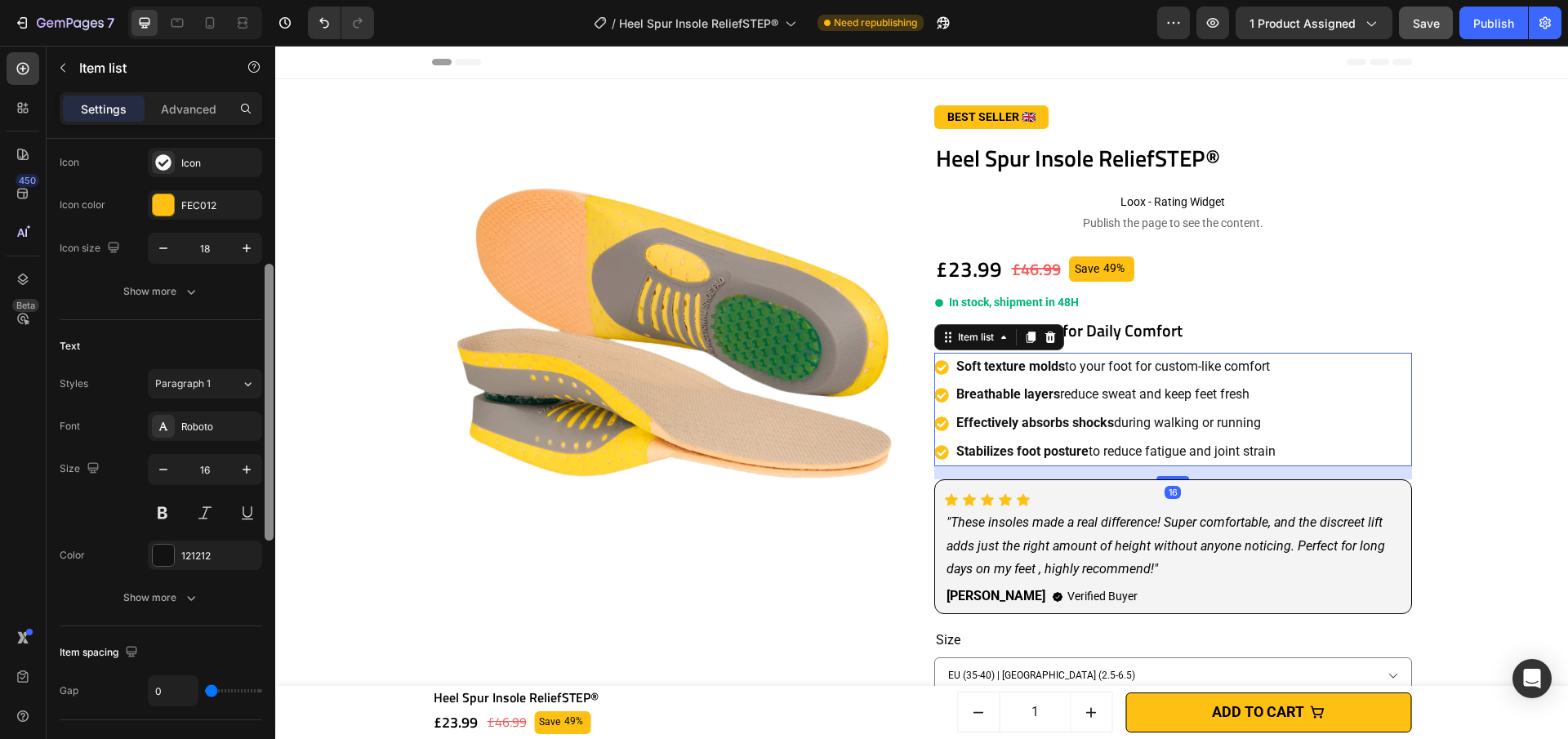
scroll to position [319, 0]
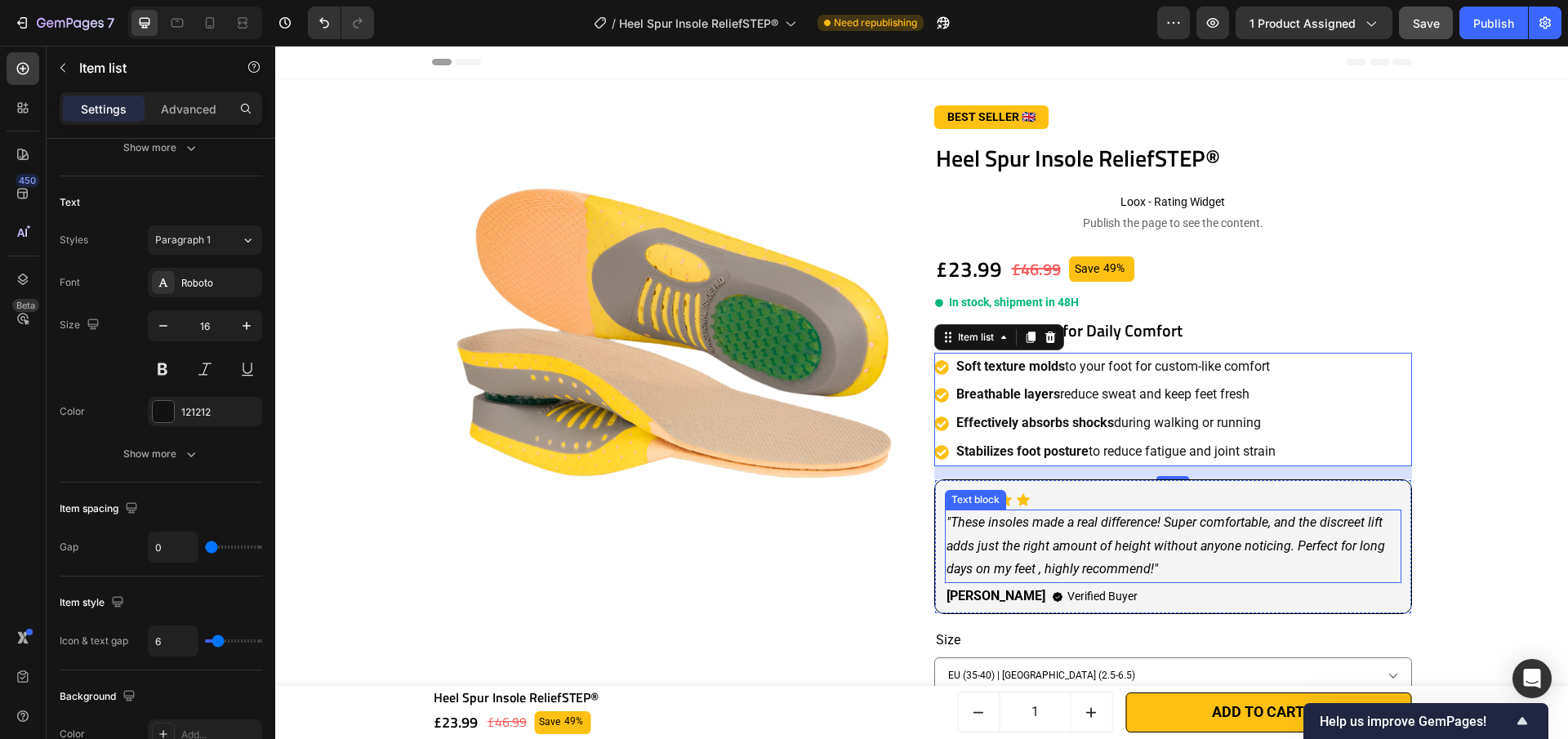
click at [1072, 565] on p ""These insoles made a real difference! Super comfortable, and the discreet lift…" at bounding box center [1172, 547] width 453 height 70
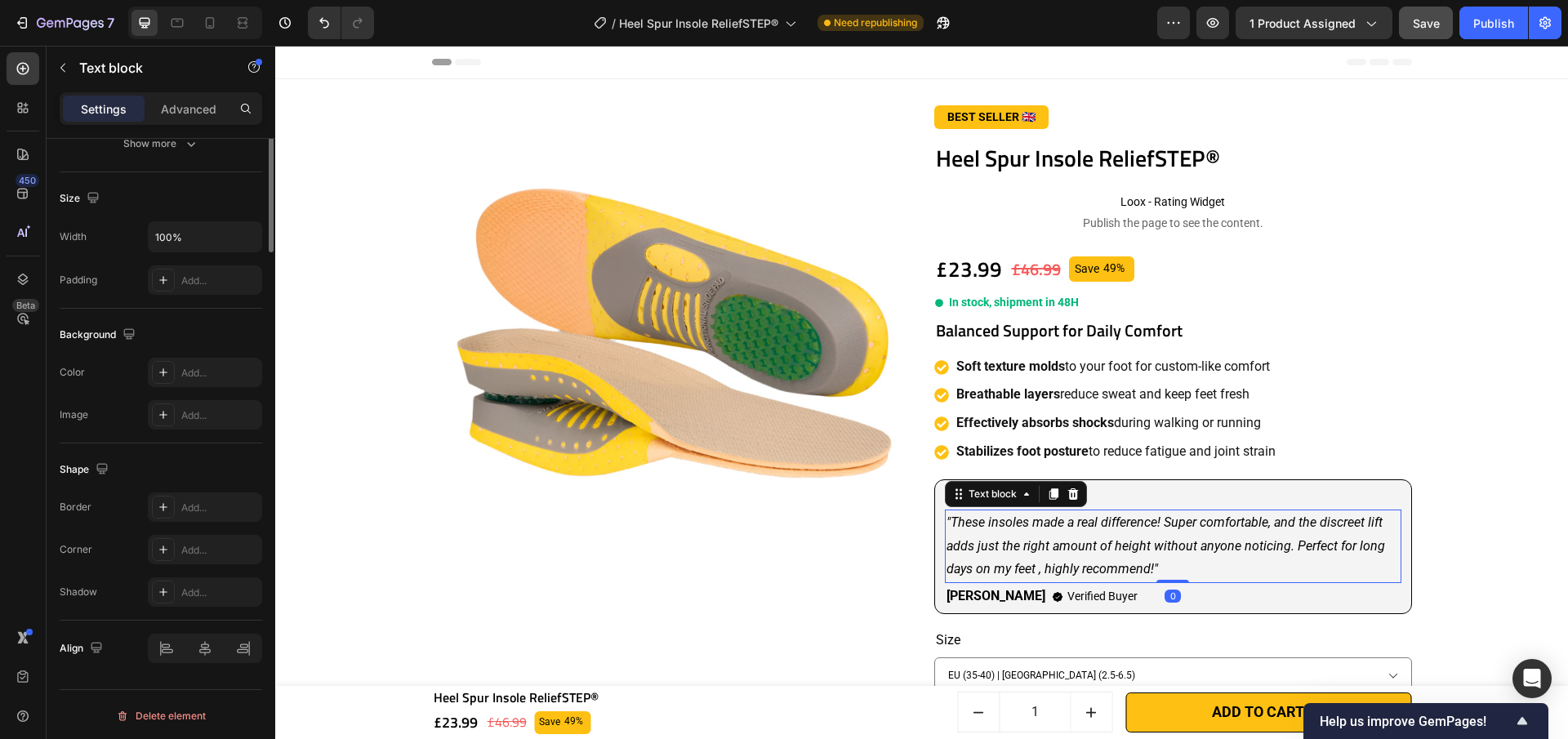
scroll to position [0, 0]
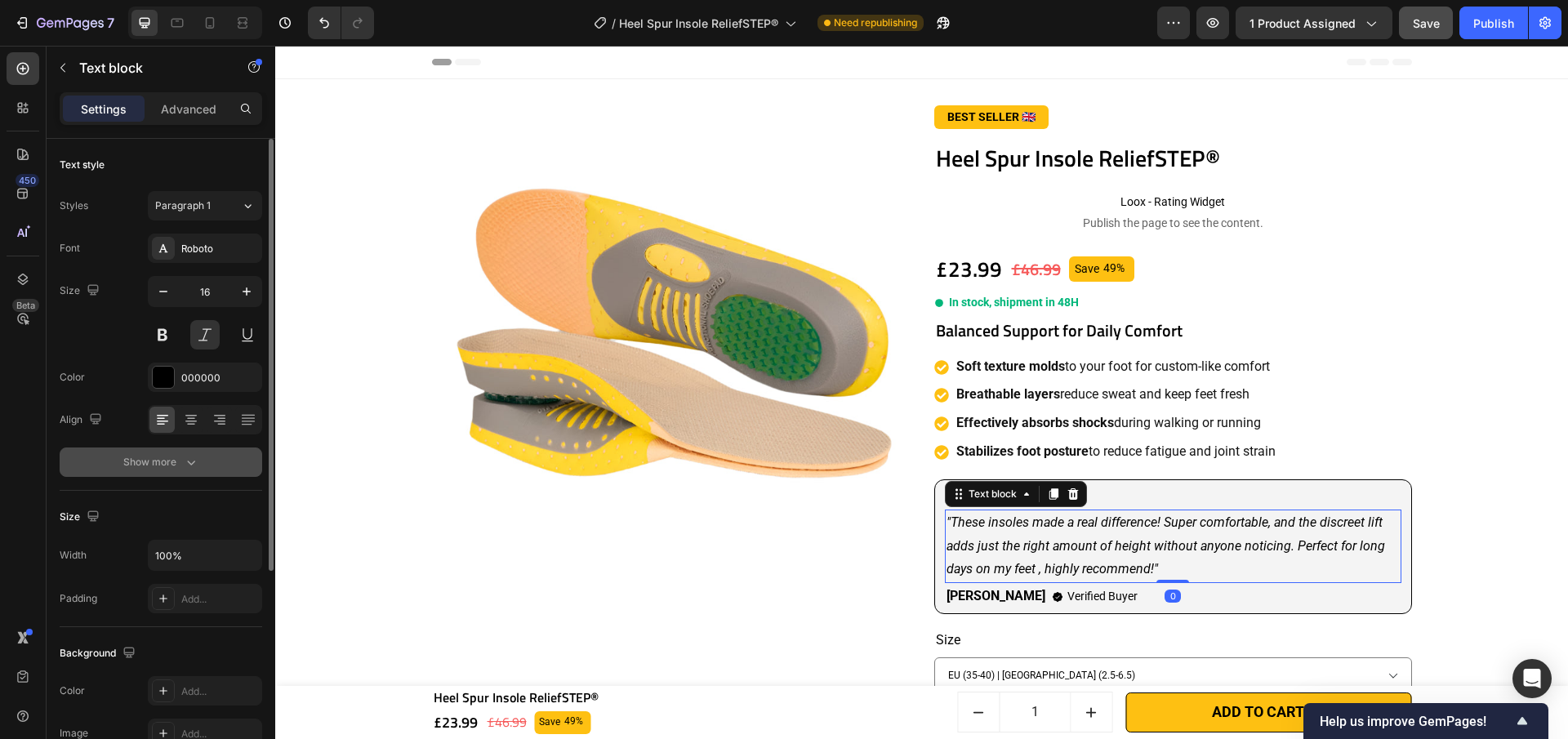
click at [177, 474] on button "Show more" at bounding box center [161, 462] width 203 height 30
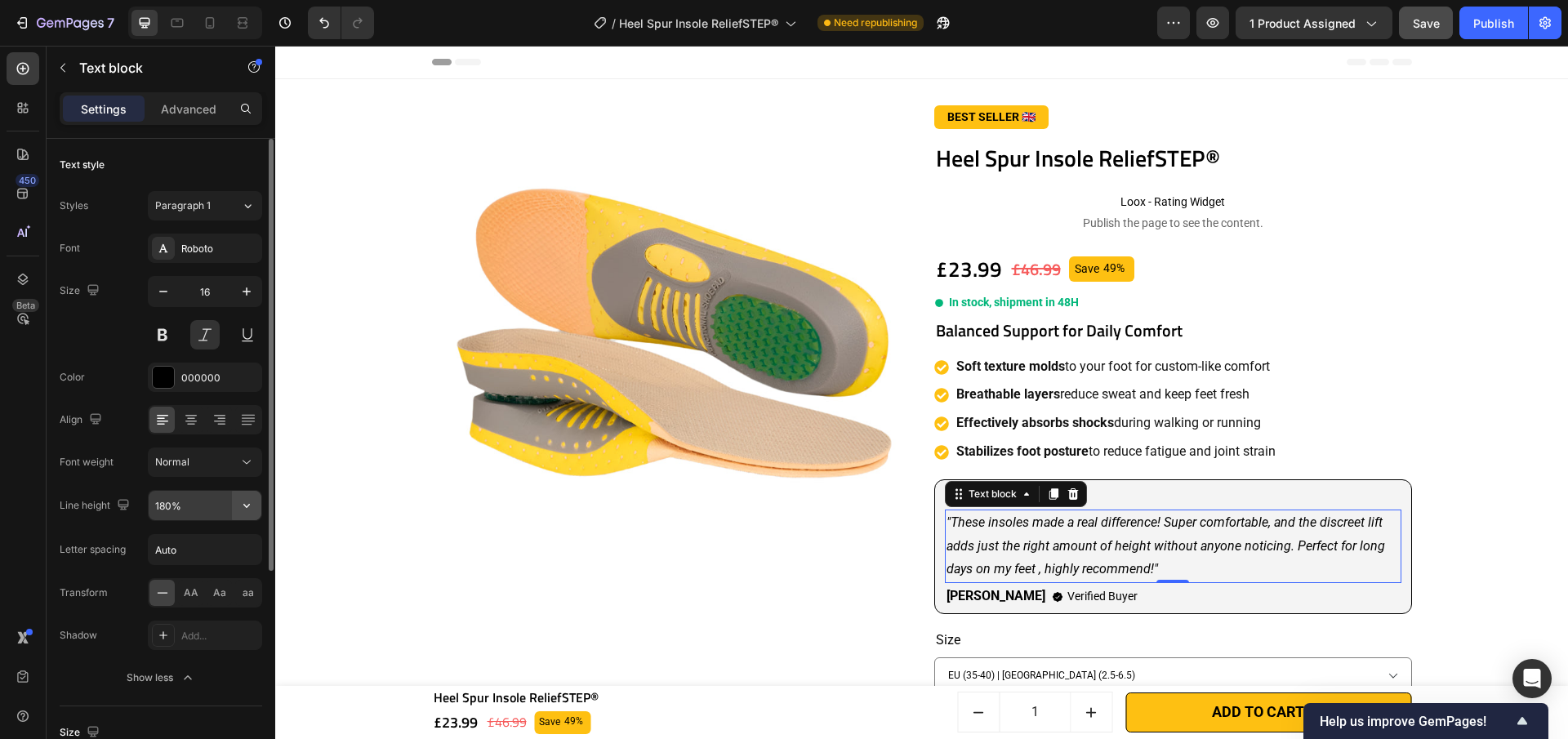
click at [251, 508] on icon "button" at bounding box center [247, 506] width 16 height 16
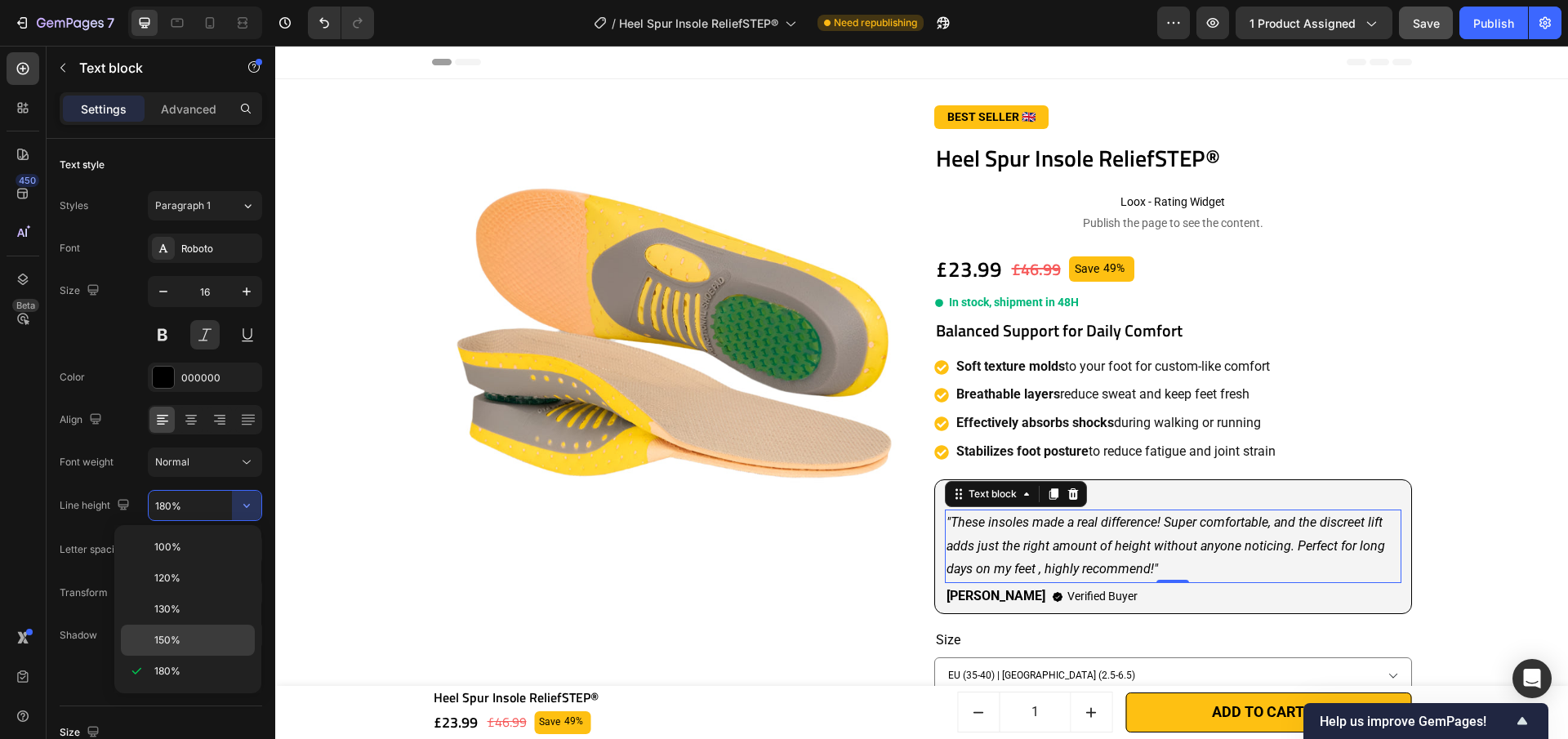
click at [210, 634] on p "150%" at bounding box center [201, 640] width 93 height 14
type input "150%"
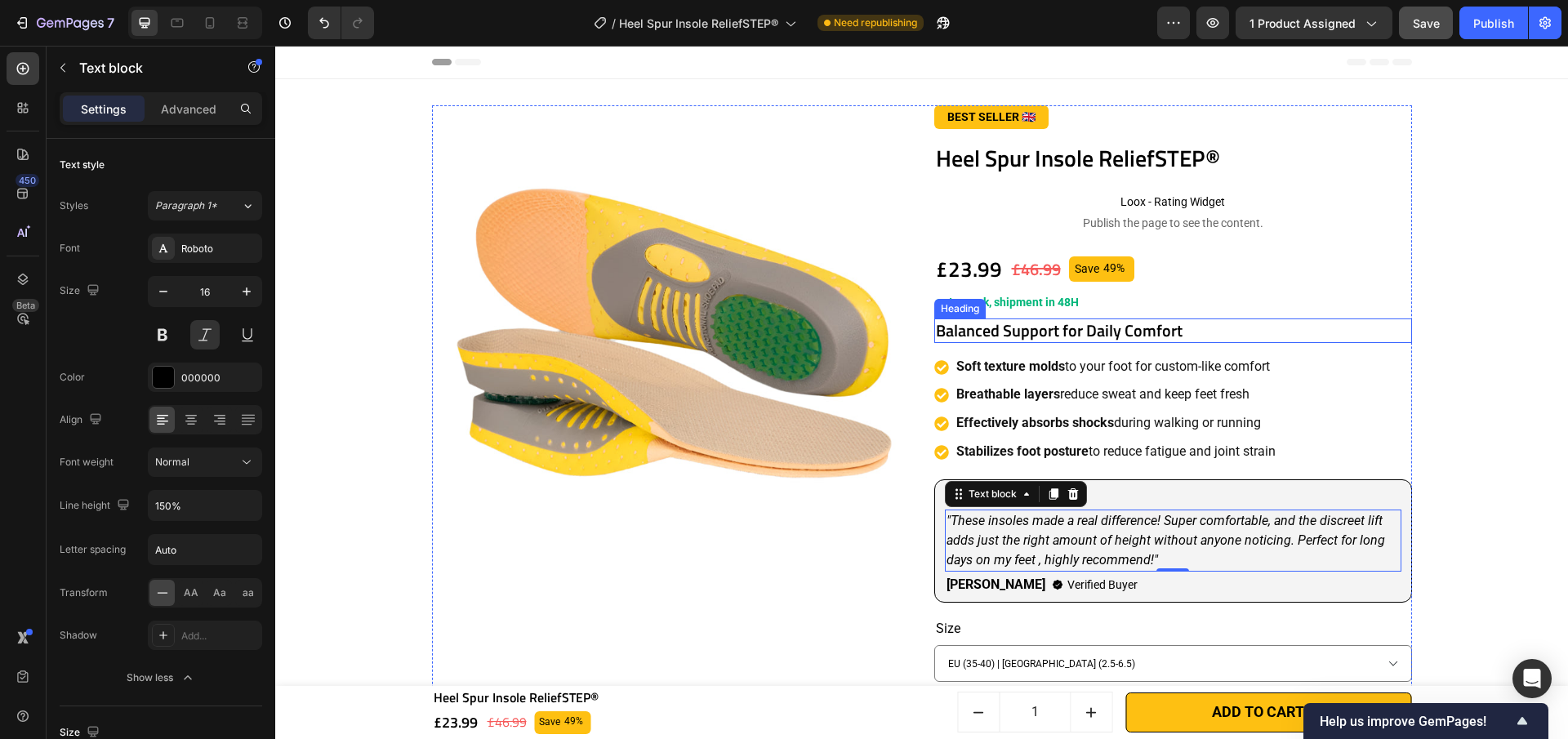
click at [1087, 339] on h2 "Balanced Support for Daily Comfort" at bounding box center [1173, 330] width 477 height 24
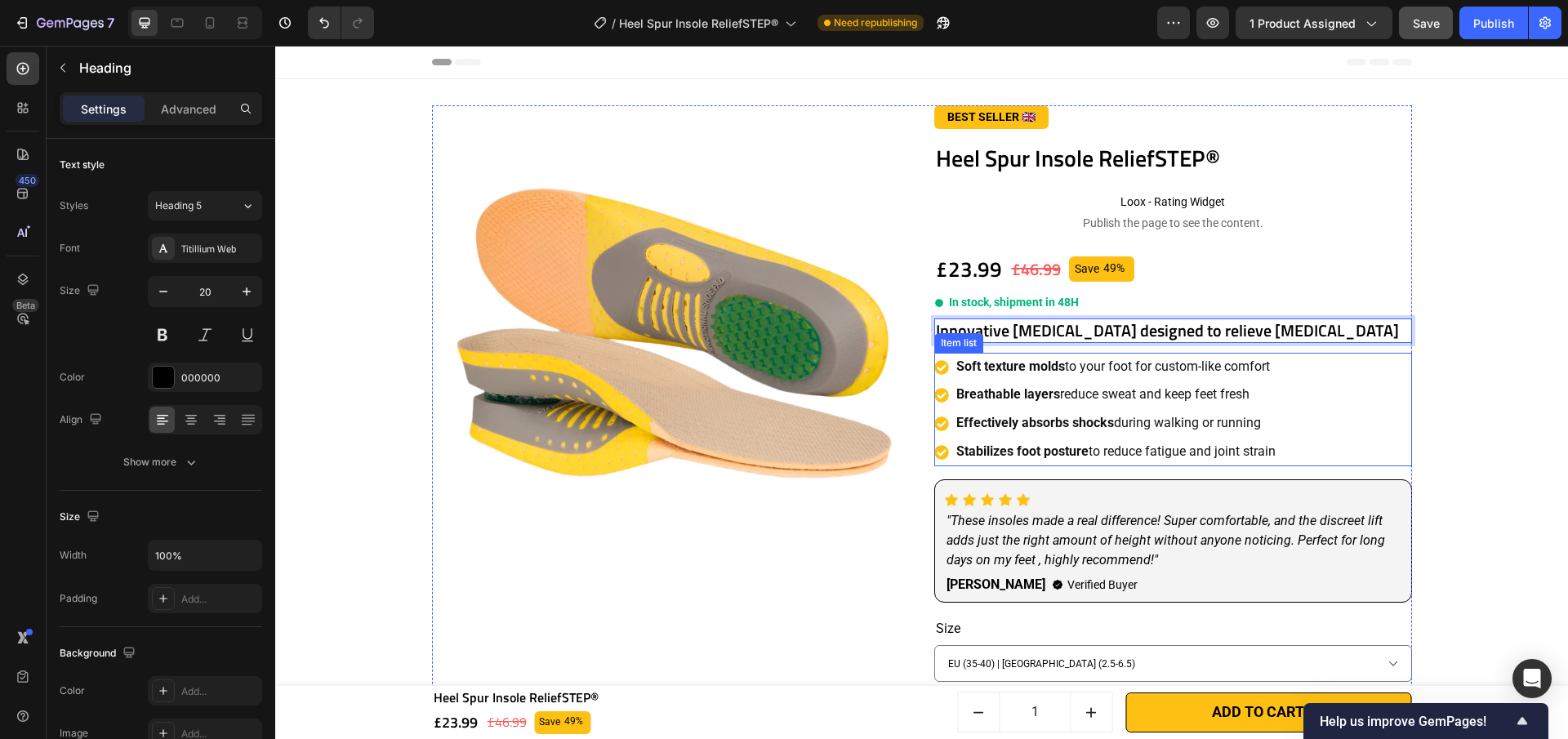
click at [1026, 360] on strong "Soft texture molds" at bounding box center [1010, 365] width 109 height 15
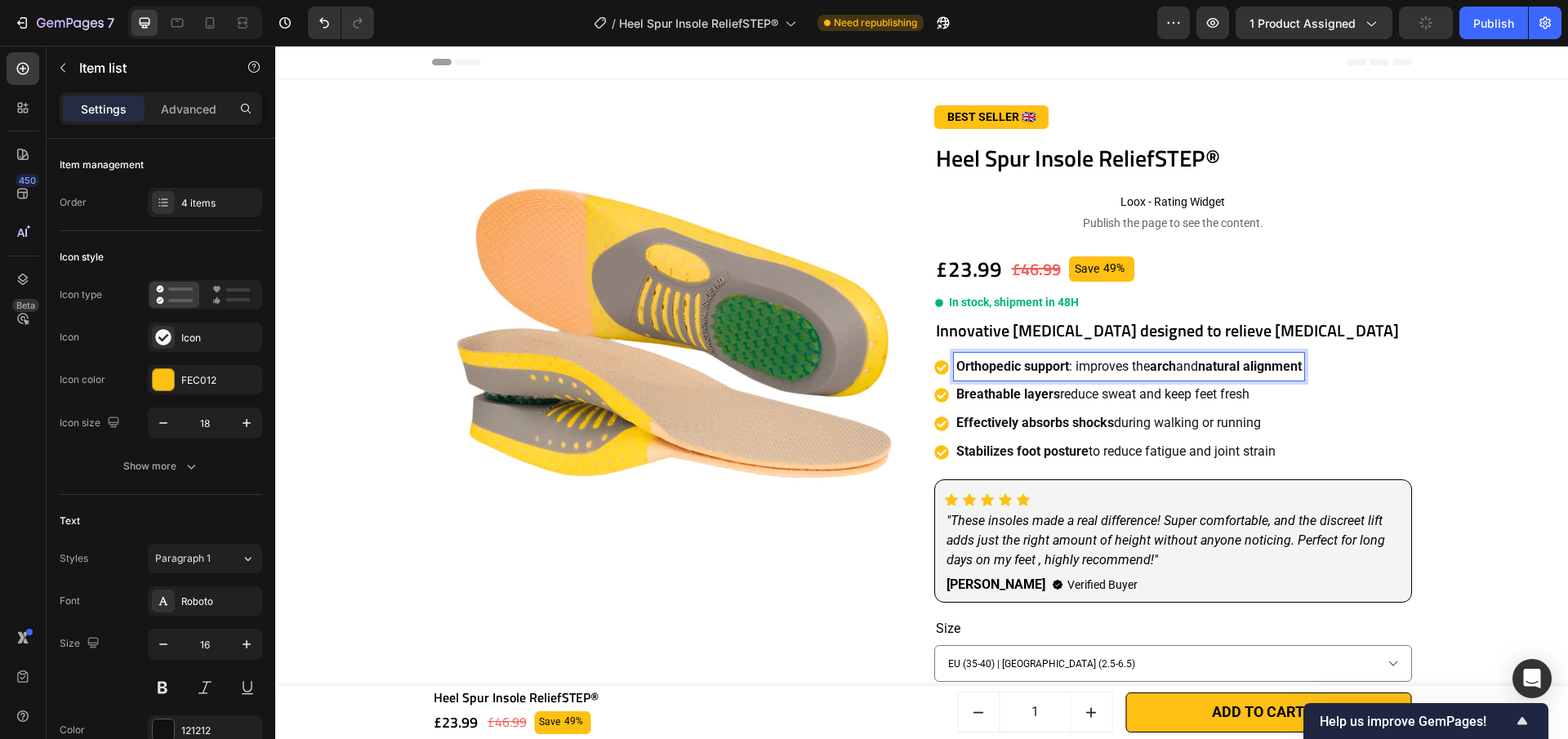
click at [1064, 370] on p "Orthopedic support : improves the arch and natural alignment" at bounding box center [1128, 367] width 346 height 23
click at [1094, 365] on strong "Orthopedic support improves the arch and natural alignment" at bounding box center [1133, 365] width 355 height 15
drag, startPoint x: 1141, startPoint y: 365, endPoint x: 1067, endPoint y: 359, distance: 74.2
click at [1067, 359] on strong "Orthopedic support improves the arch and natural alignment" at bounding box center [1133, 365] width 355 height 15
drag, startPoint x: 1197, startPoint y: 366, endPoint x: 1177, endPoint y: 369, distance: 20.2
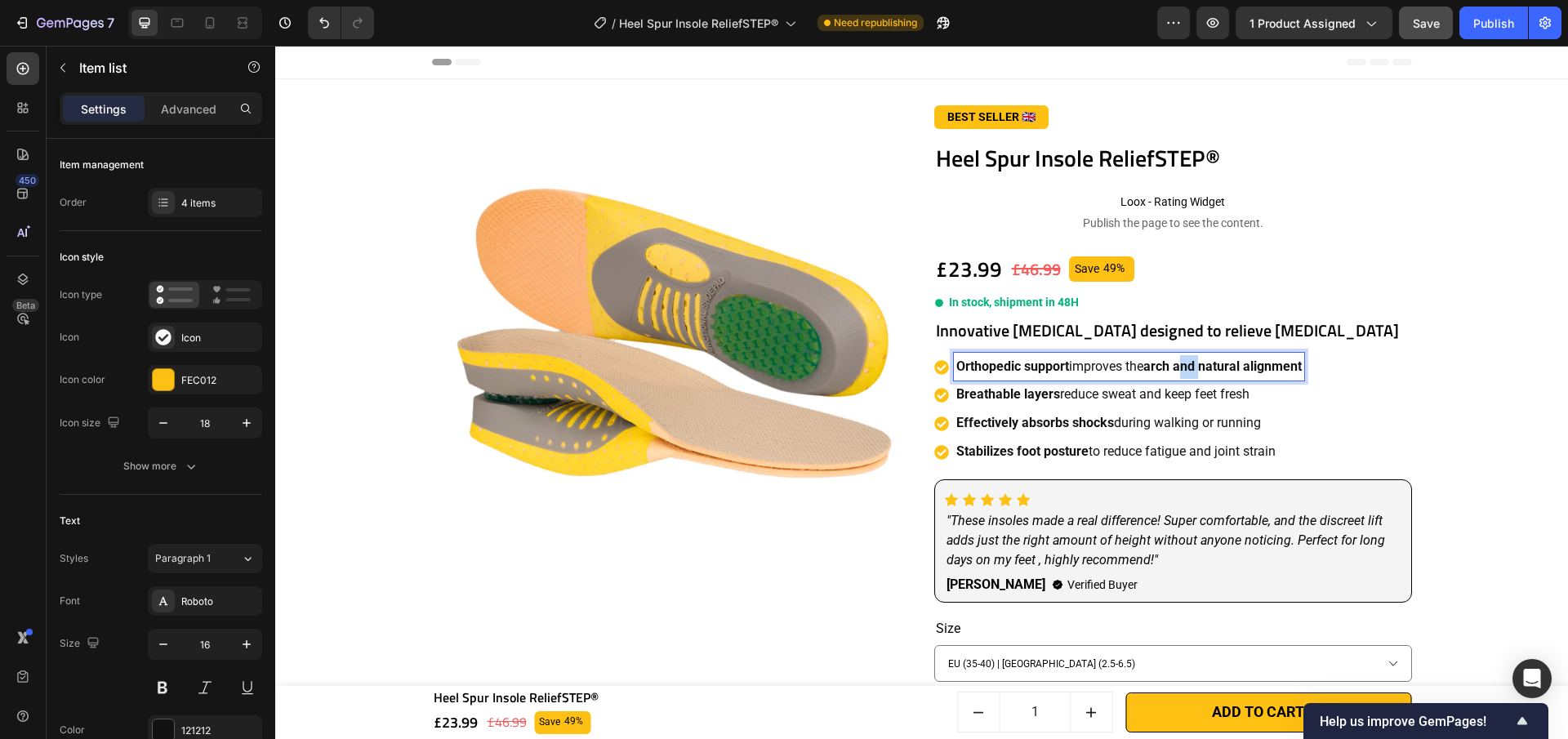
click at [1177, 369] on strong "arch and natural alignment" at bounding box center [1222, 365] width 159 height 15
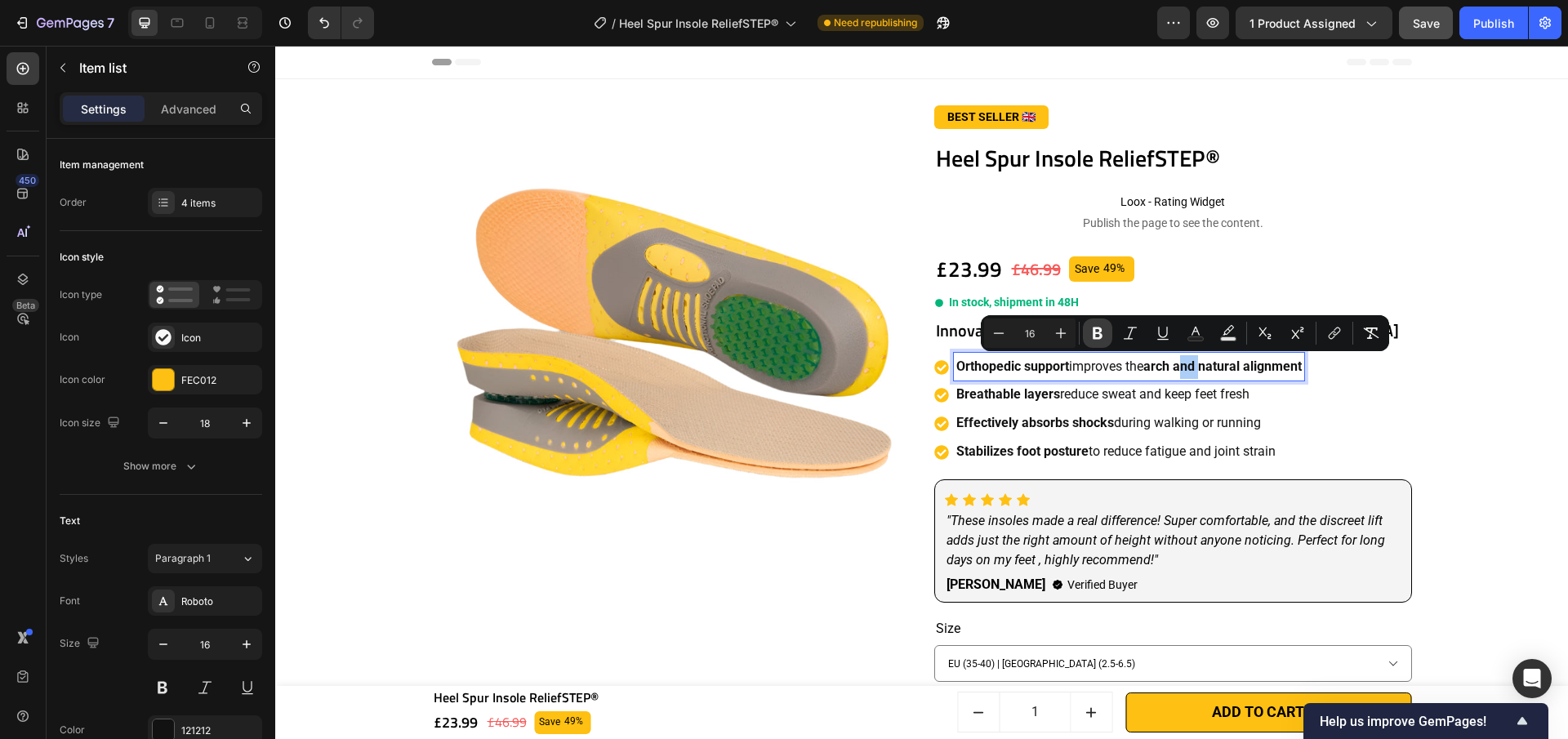
click at [1105, 335] on icon "Editor contextual toolbar" at bounding box center [1098, 333] width 16 height 16
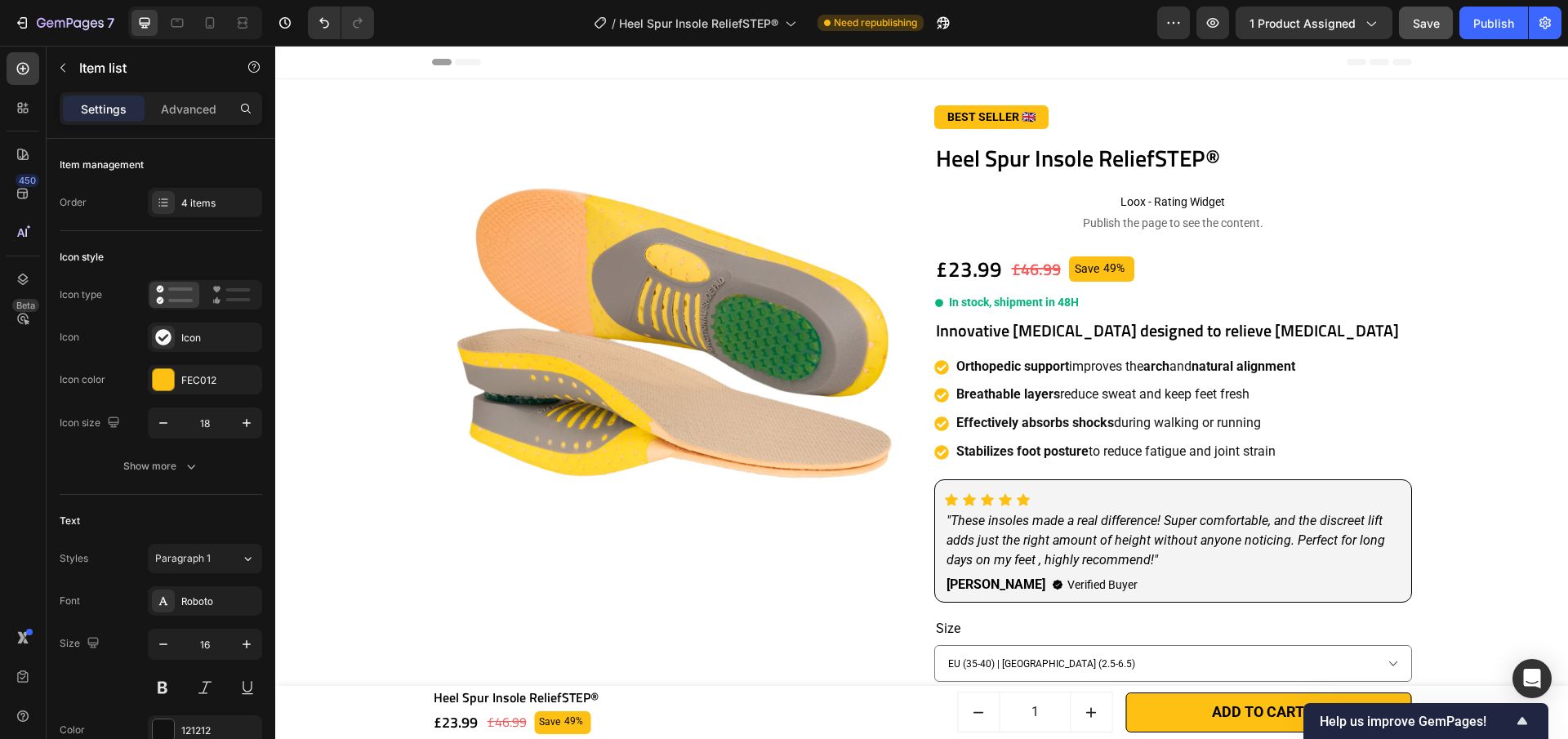
drag, startPoint x: 1305, startPoint y: 369, endPoint x: 1270, endPoint y: 371, distance: 35.1
click at [1270, 371] on div "Orthopedic support improves the arch and natural alignment Breathable layers re…" at bounding box center [1173, 409] width 477 height 113
drag, startPoint x: 1245, startPoint y: 367, endPoint x: 1305, endPoint y: 369, distance: 60.0
click at [1298, 369] on div "Orthopedic support improves the arch and natural alignment" at bounding box center [1126, 367] width 344 height 29
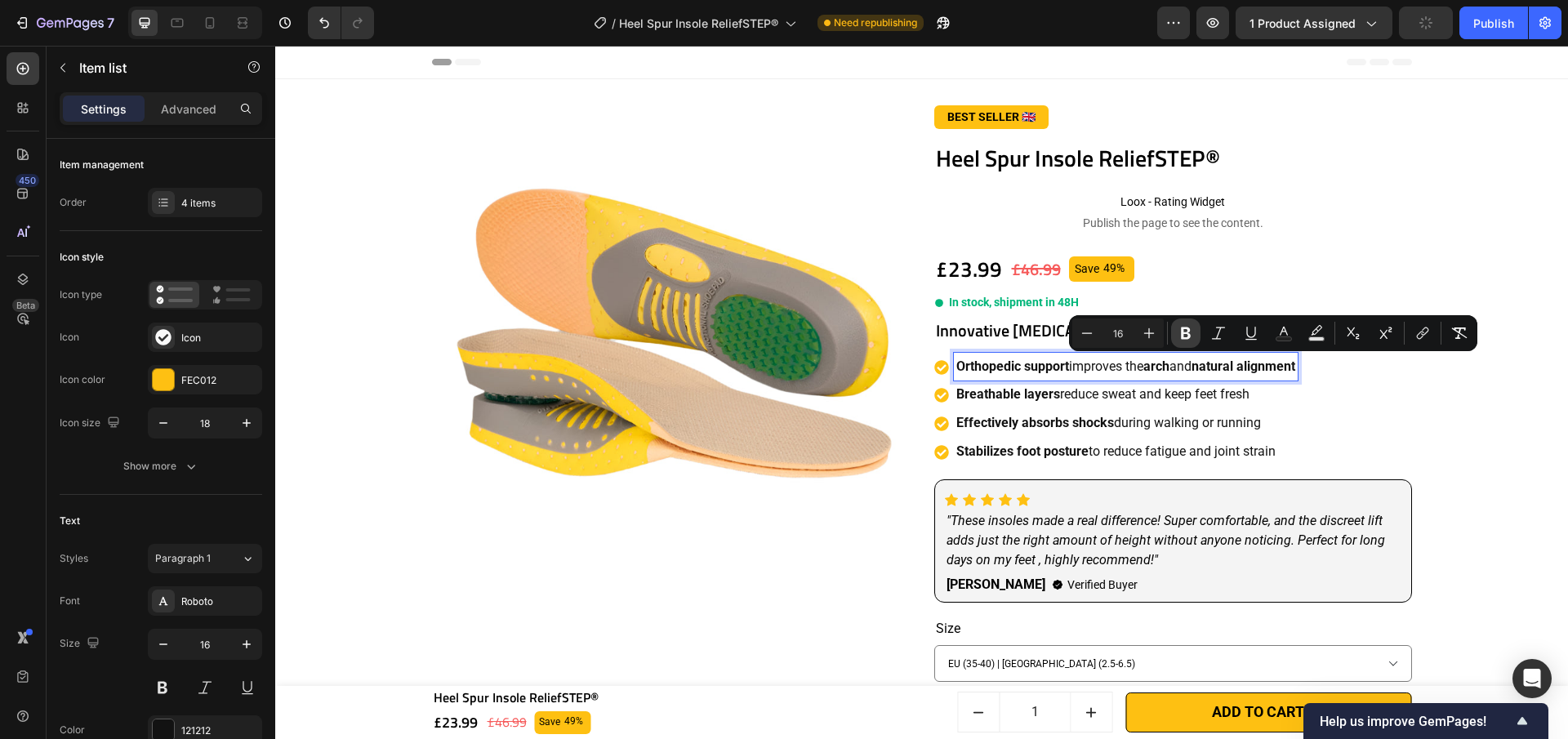
click at [1189, 325] on icon "Editor contextual toolbar" at bounding box center [1186, 333] width 16 height 16
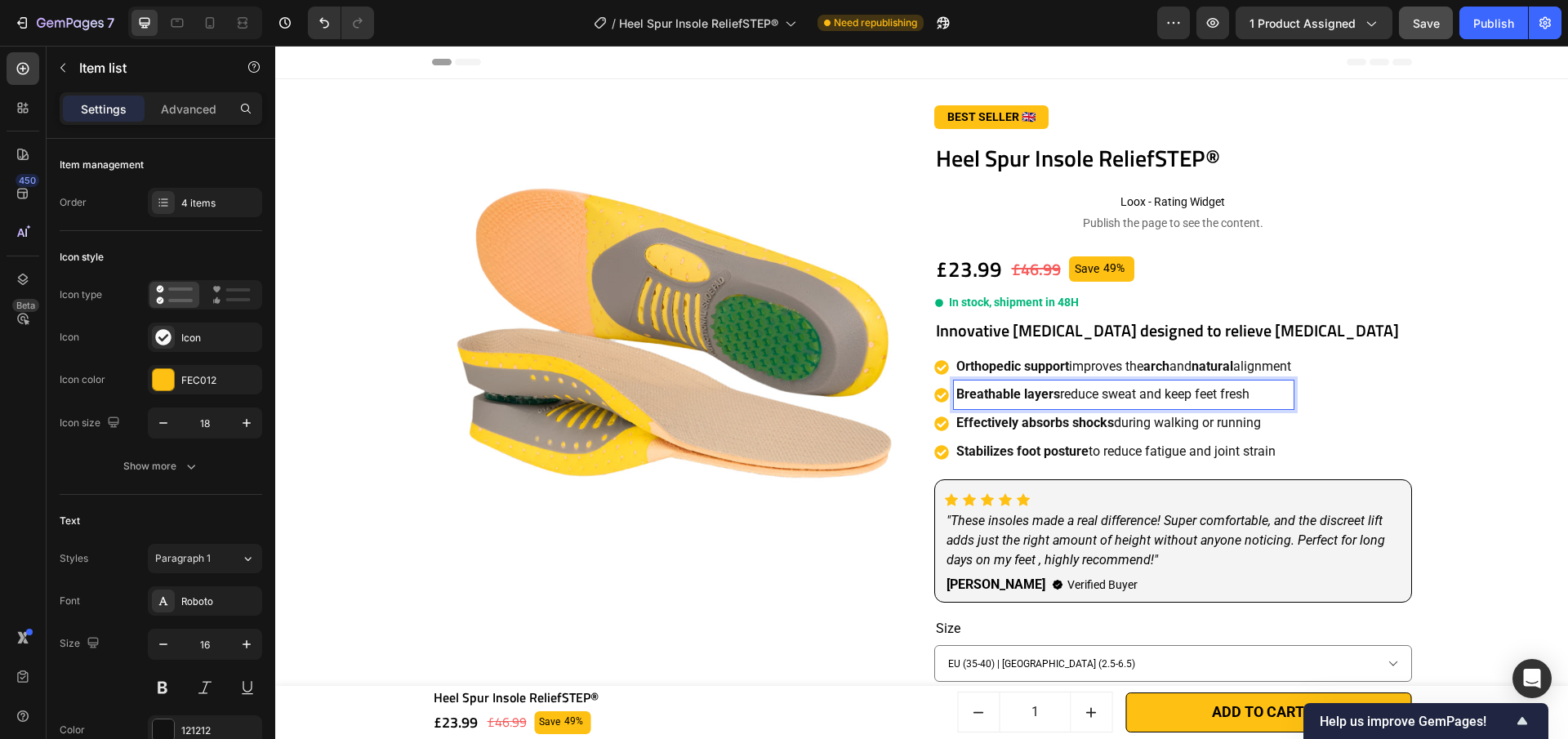
click at [980, 394] on strong "Breathable layers" at bounding box center [1008, 393] width 104 height 15
click at [1008, 427] on strong "Effectively absorbs" at bounding box center [1012, 422] width 113 height 15
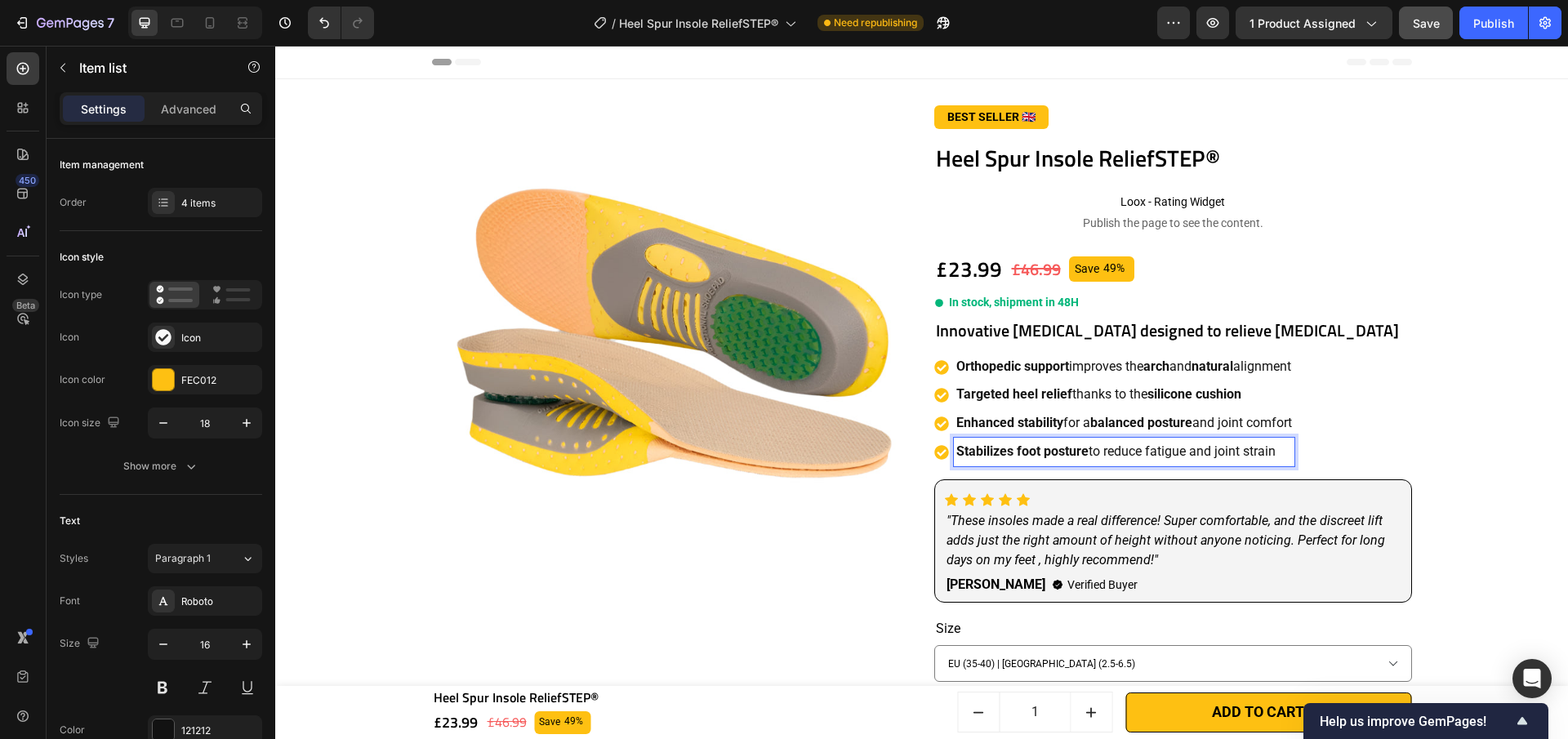
click at [1067, 448] on strong "Stabilizes foot posture" at bounding box center [1021, 451] width 132 height 15
click at [1104, 456] on p "Optimal shock absorption : protects your sensitive joints" at bounding box center [1124, 452] width 336 height 23
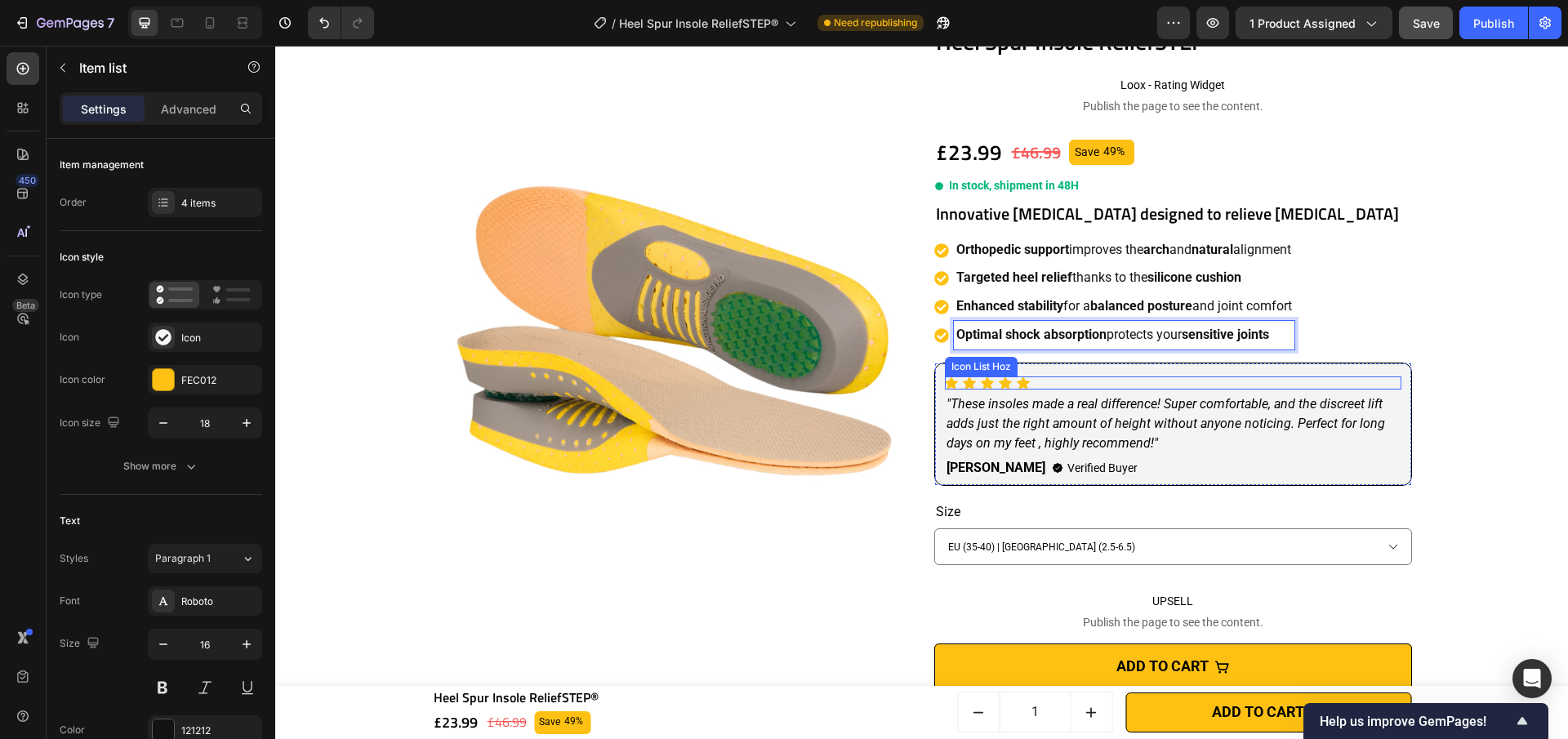
scroll to position [178, 0]
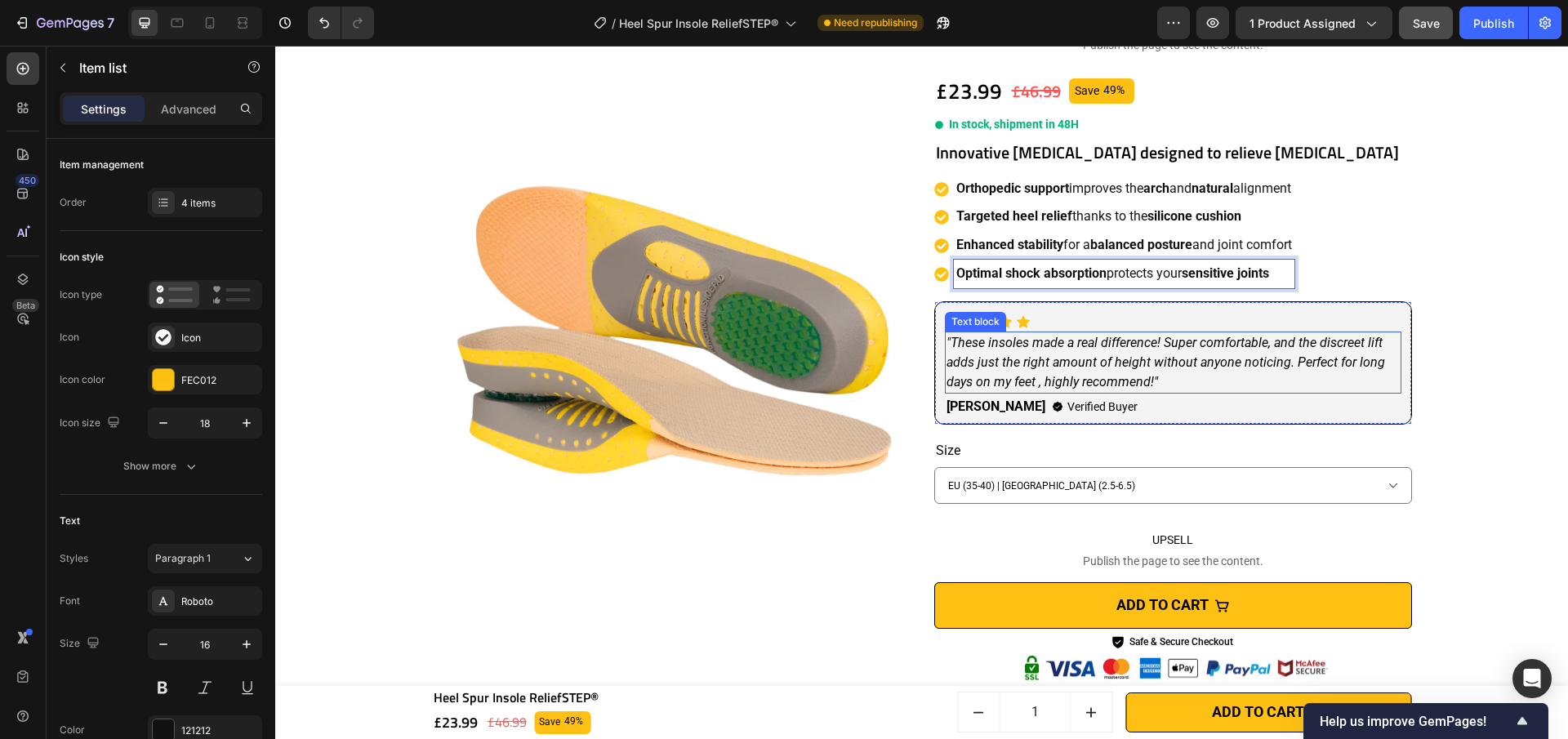
click at [1143, 387] on p ""These insoles made a real difference! Super comfortable, and the discreet lift…" at bounding box center [1172, 363] width 453 height 59
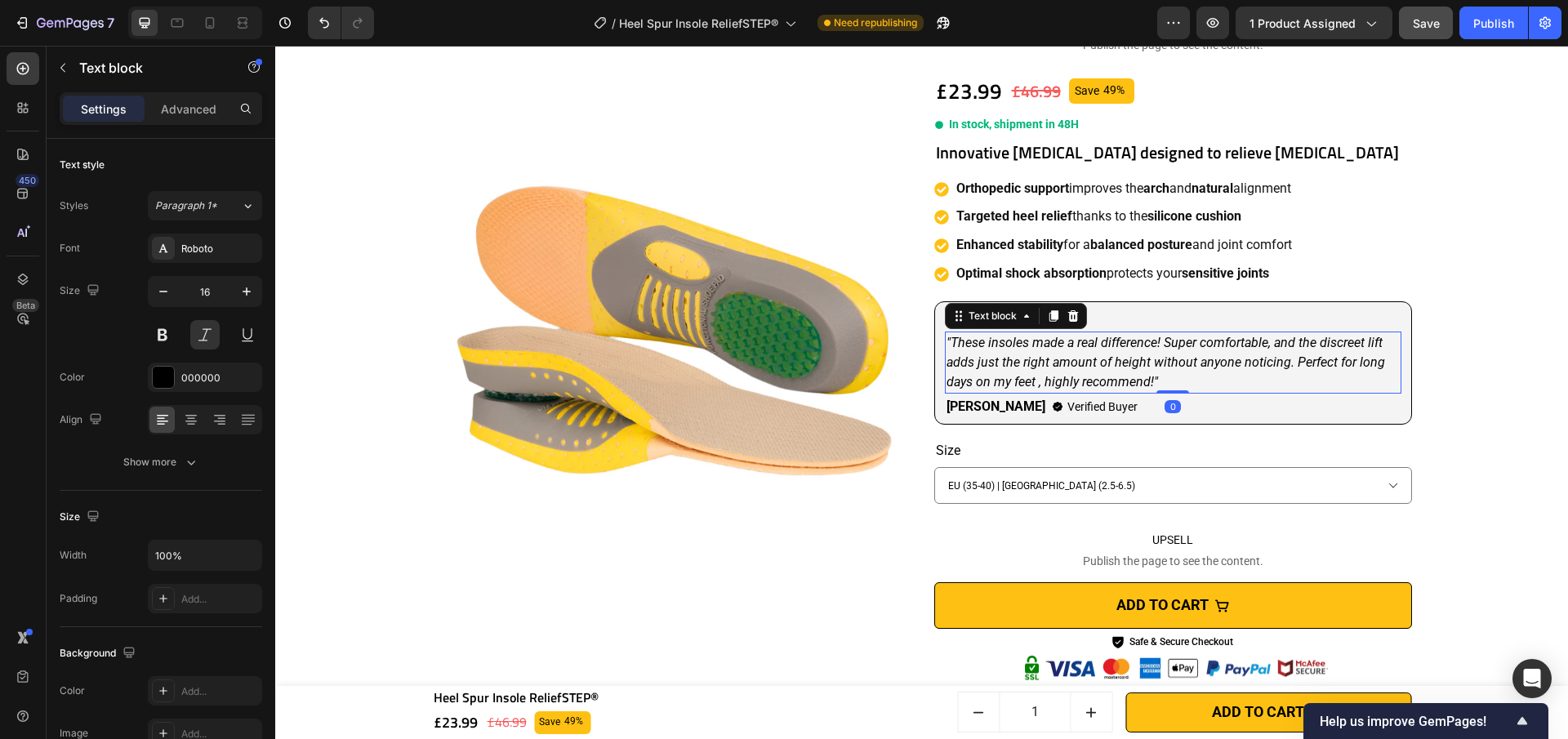
click at [1145, 385] on p ""These insoles made a real difference! Super comfortable, and the discreet lift…" at bounding box center [1172, 363] width 453 height 59
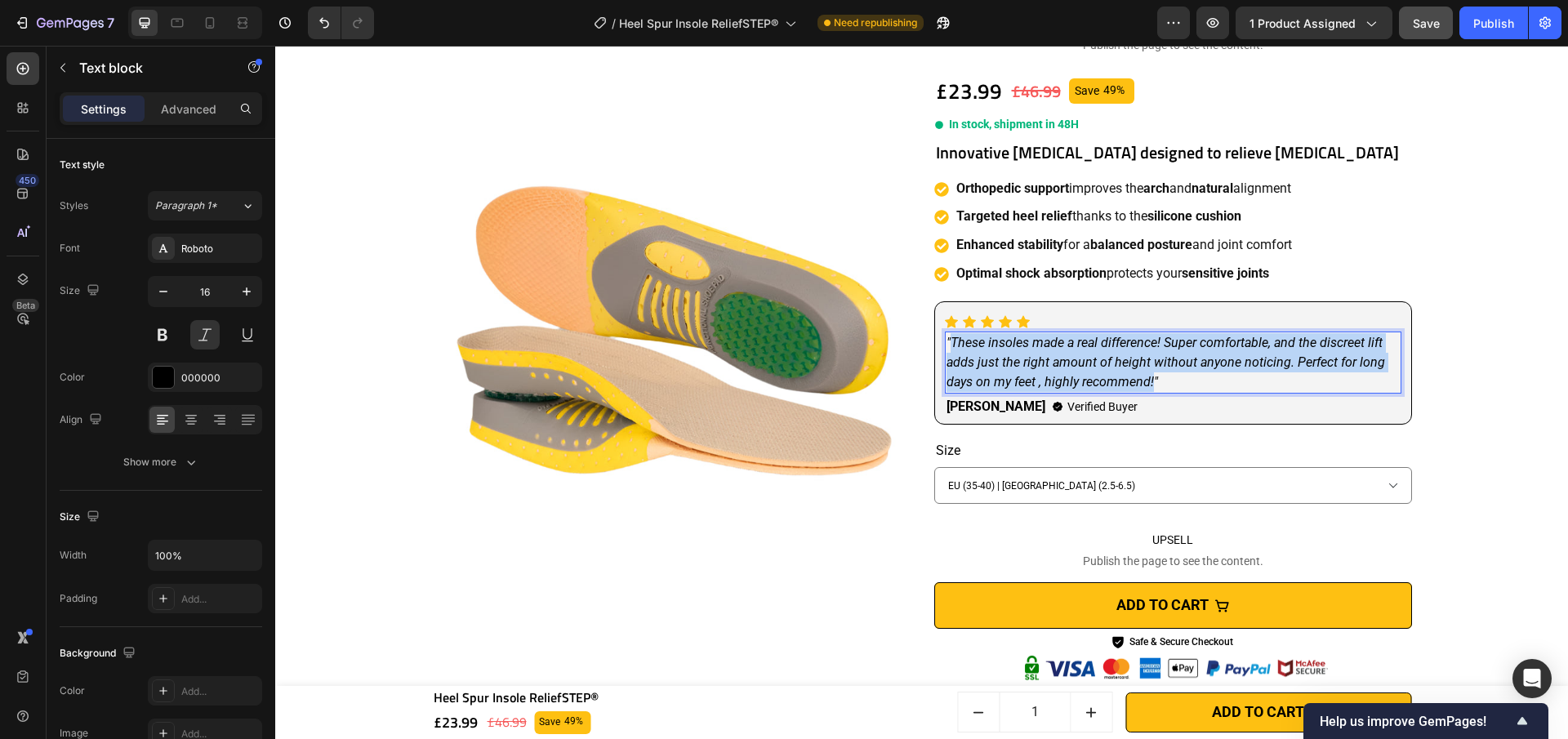
drag, startPoint x: 1145, startPoint y: 385, endPoint x: 946, endPoint y: 344, distance: 203.2
click at [946, 344] on p ""These insoles made a real difference! Super comfortable, and the discreet lift…" at bounding box center [1172, 363] width 453 height 59
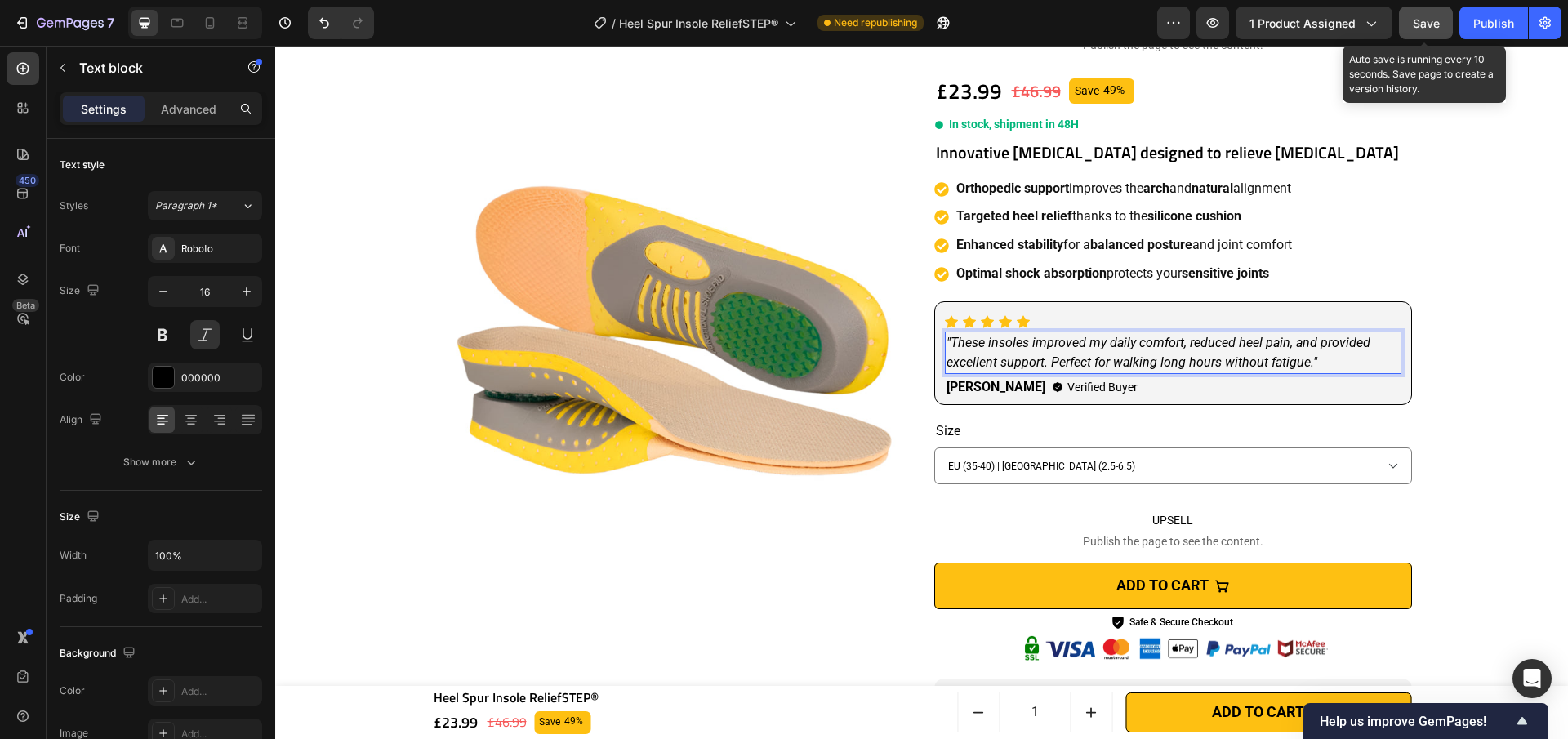
click at [1432, 31] on button "Save" at bounding box center [1426, 22] width 54 height 32
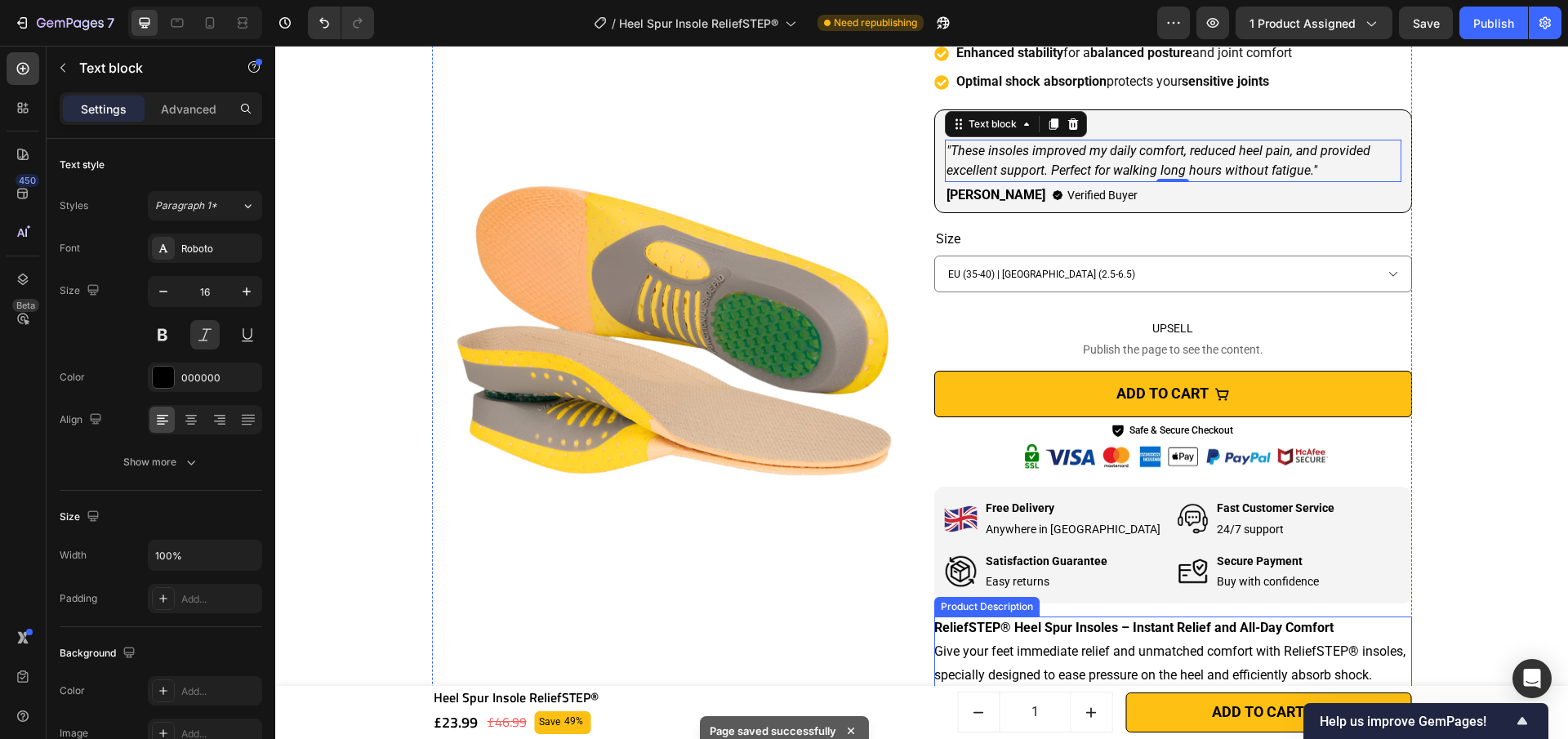
scroll to position [236, 0]
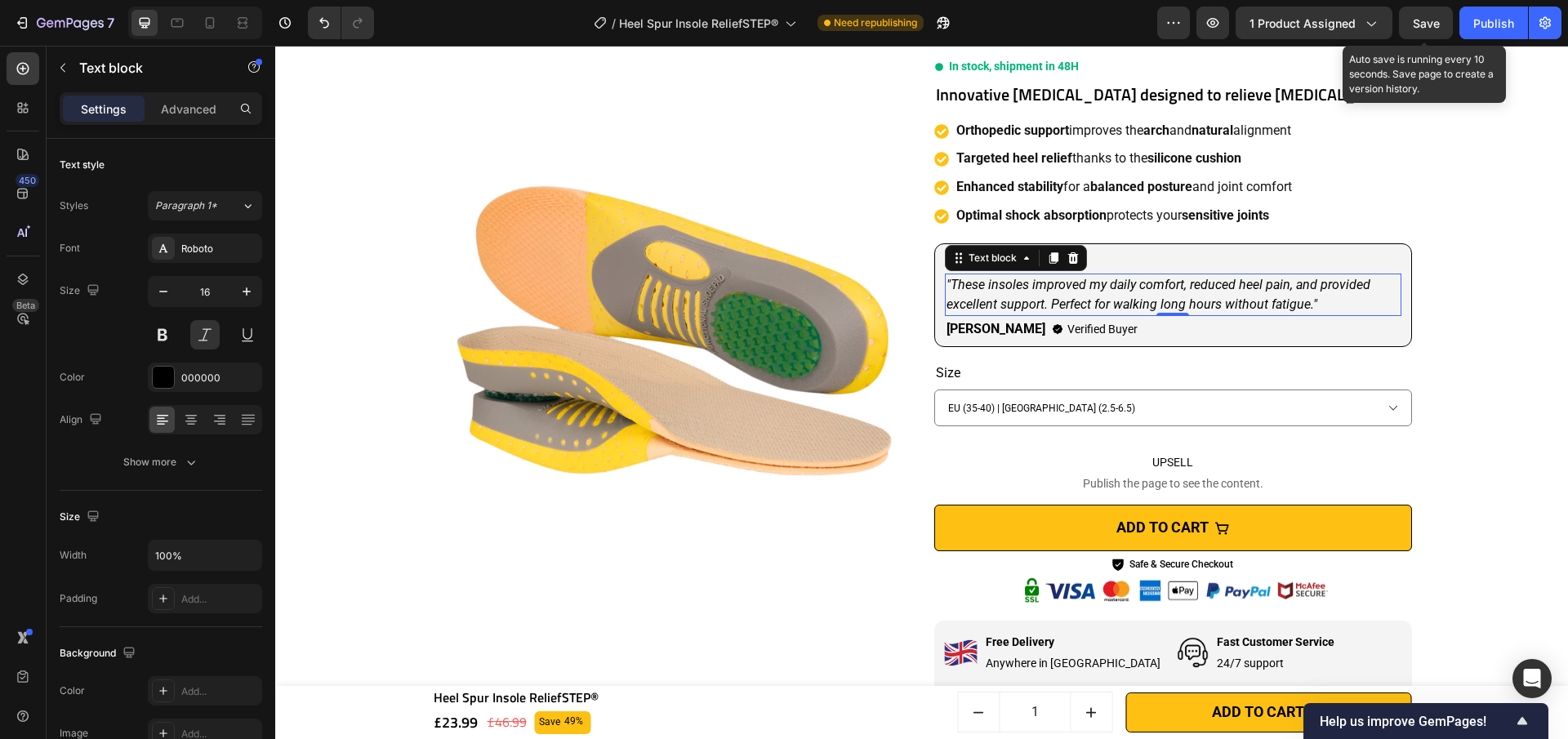
click at [1423, 30] on span "Save" at bounding box center [1426, 22] width 27 height 13
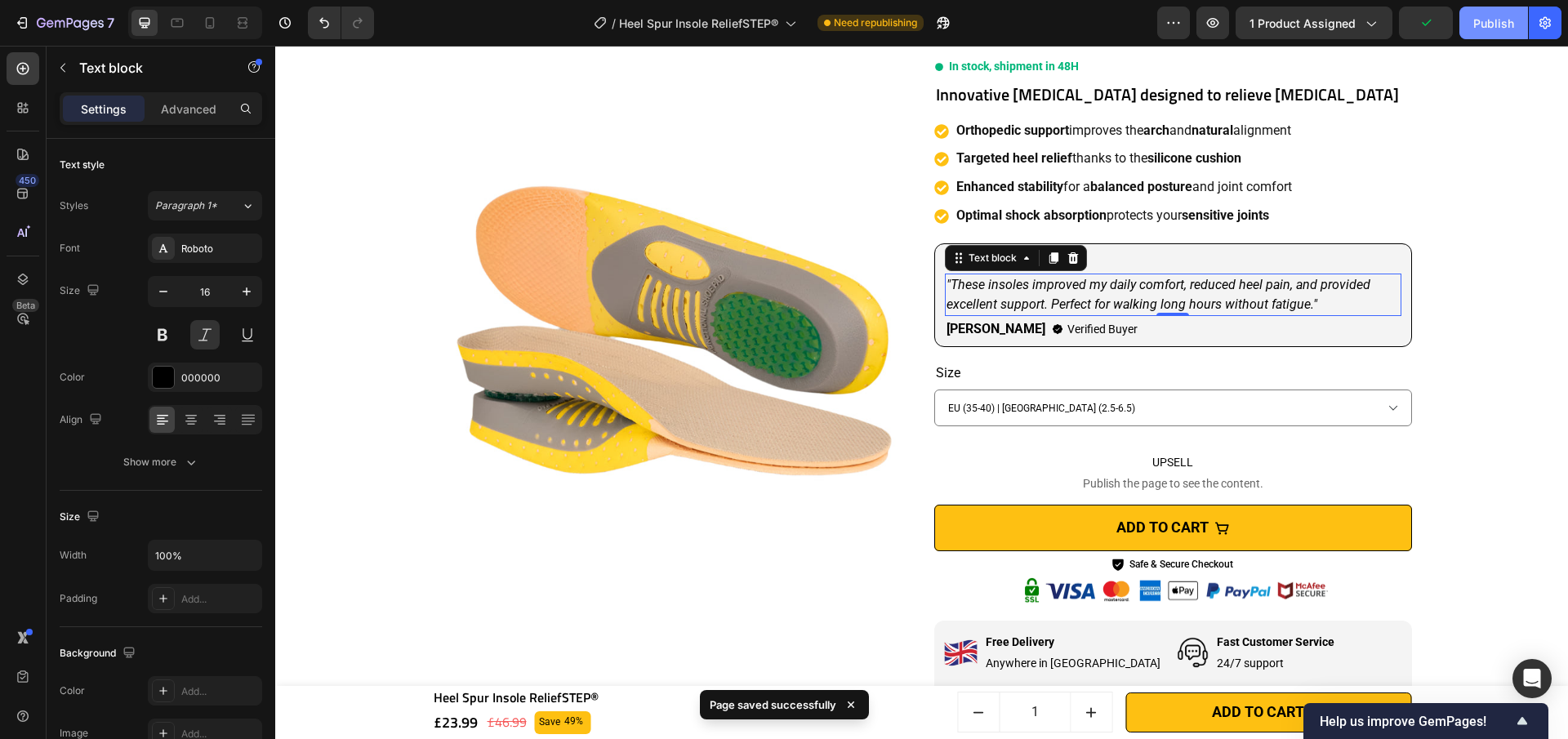
click at [1473, 25] on div "Publish" at bounding box center [1493, 22] width 40 height 17
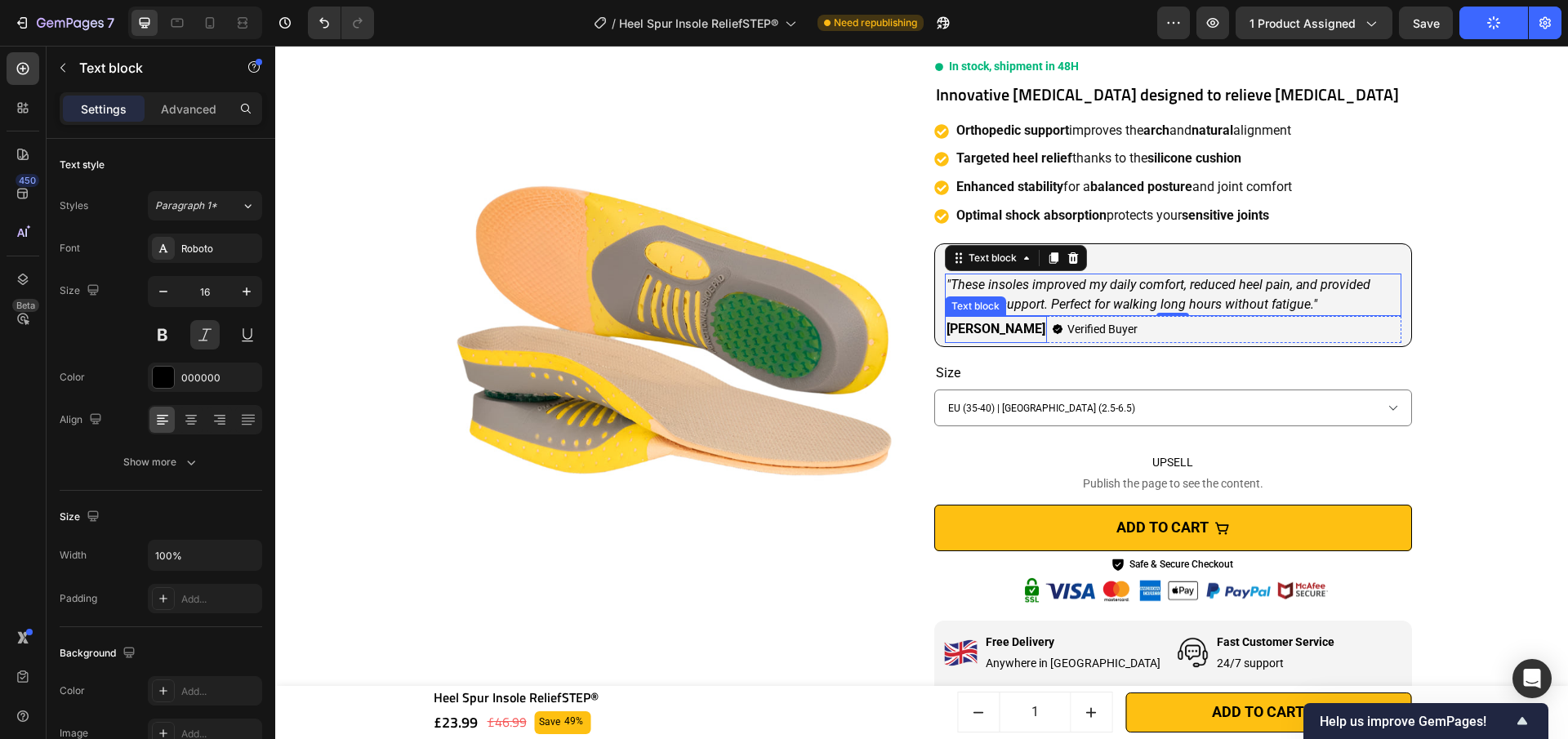
click at [982, 336] on strong "[PERSON_NAME]" at bounding box center [995, 329] width 99 height 15
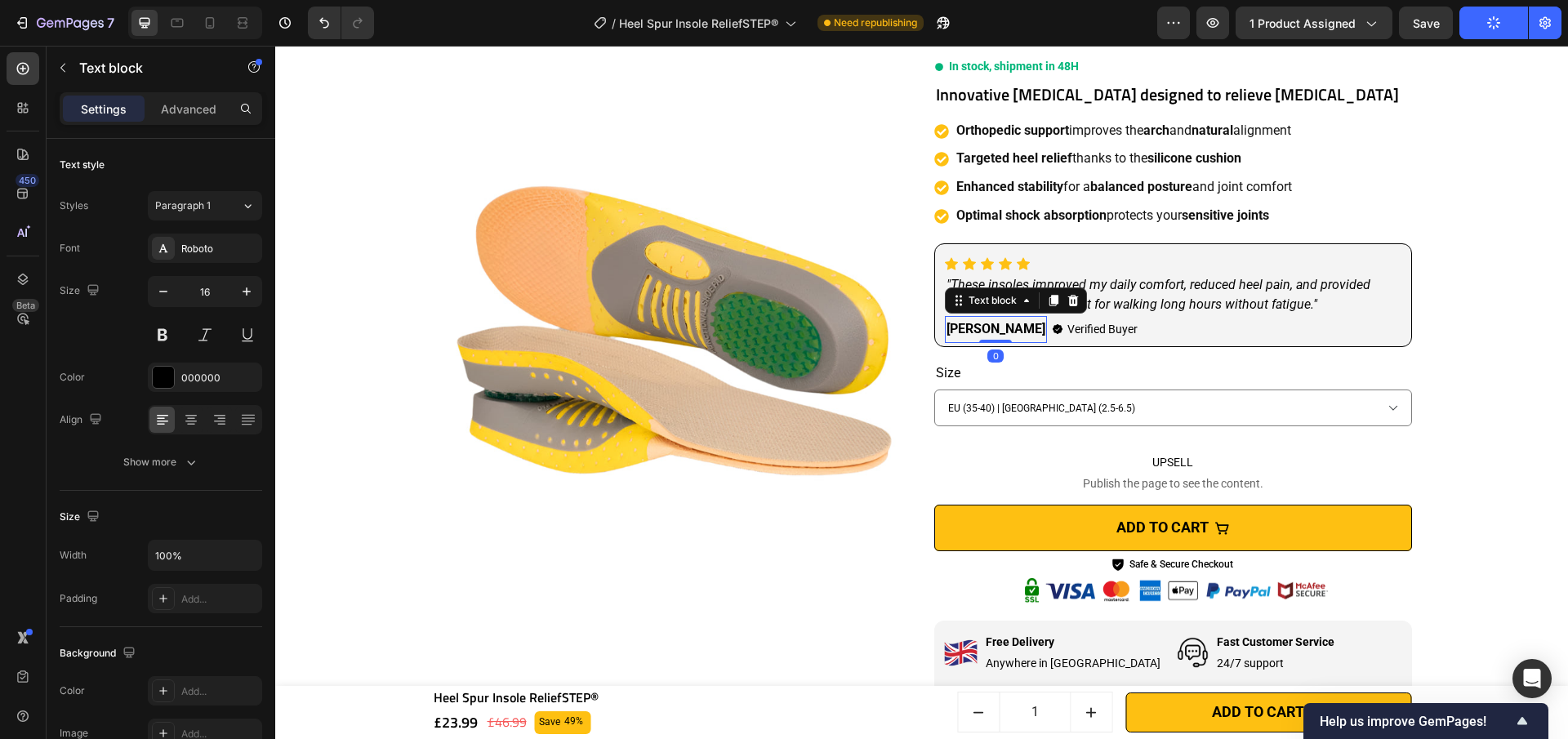
click at [984, 333] on strong "[PERSON_NAME]" at bounding box center [995, 329] width 99 height 15
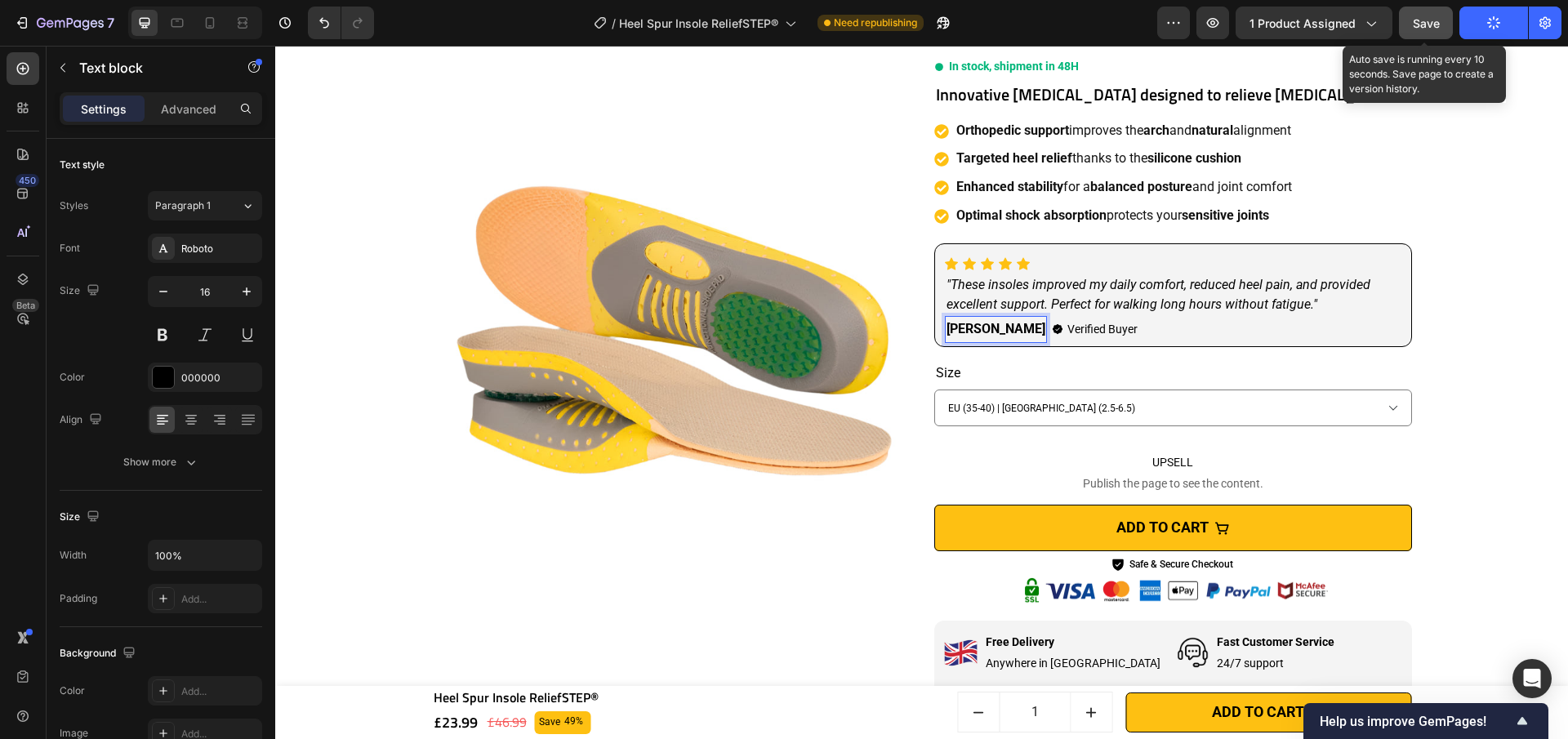
click at [1441, 26] on button "Save" at bounding box center [1426, 22] width 54 height 32
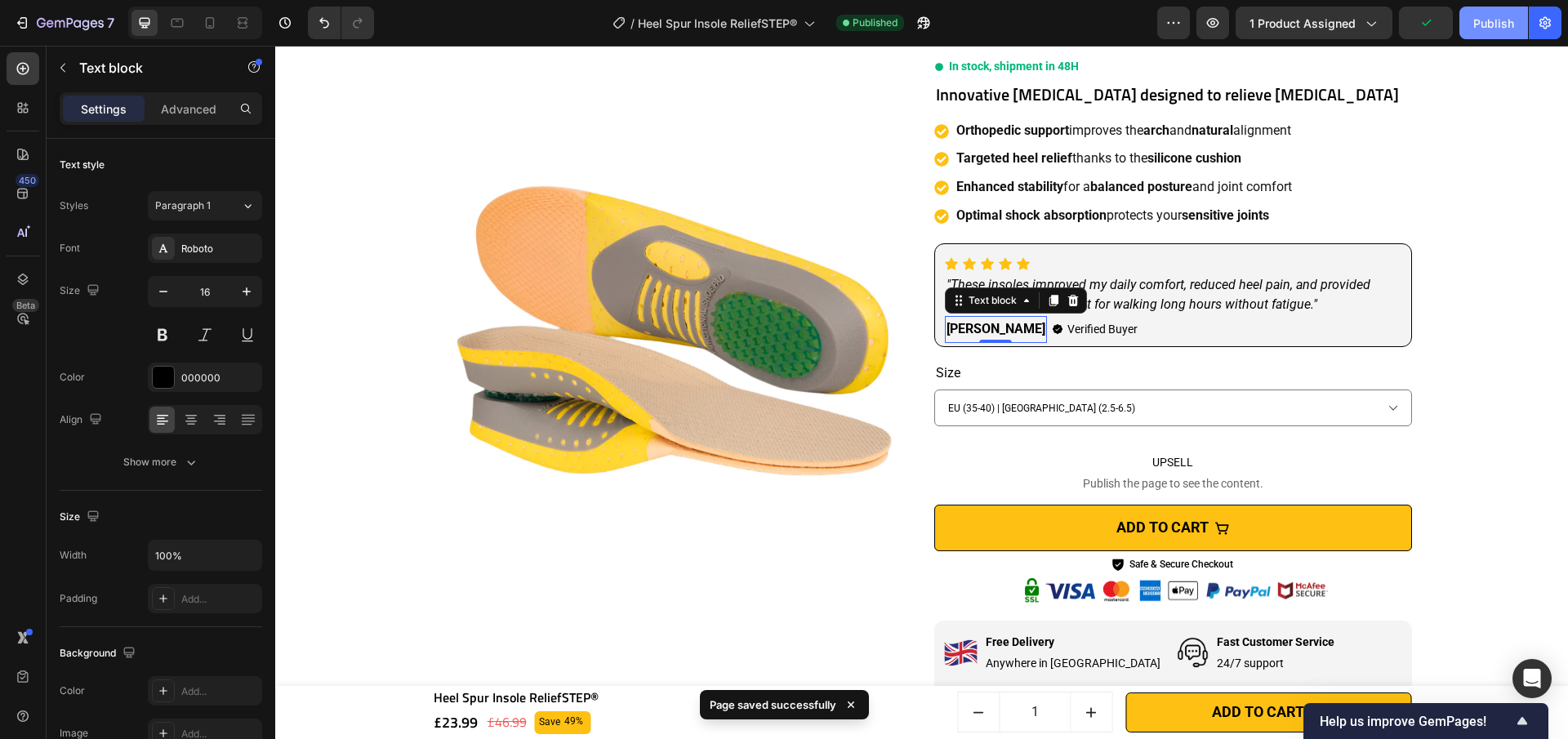
click at [1483, 33] on button "Publish" at bounding box center [1494, 22] width 68 height 32
click at [1492, 15] on div "Publish" at bounding box center [1493, 22] width 40 height 17
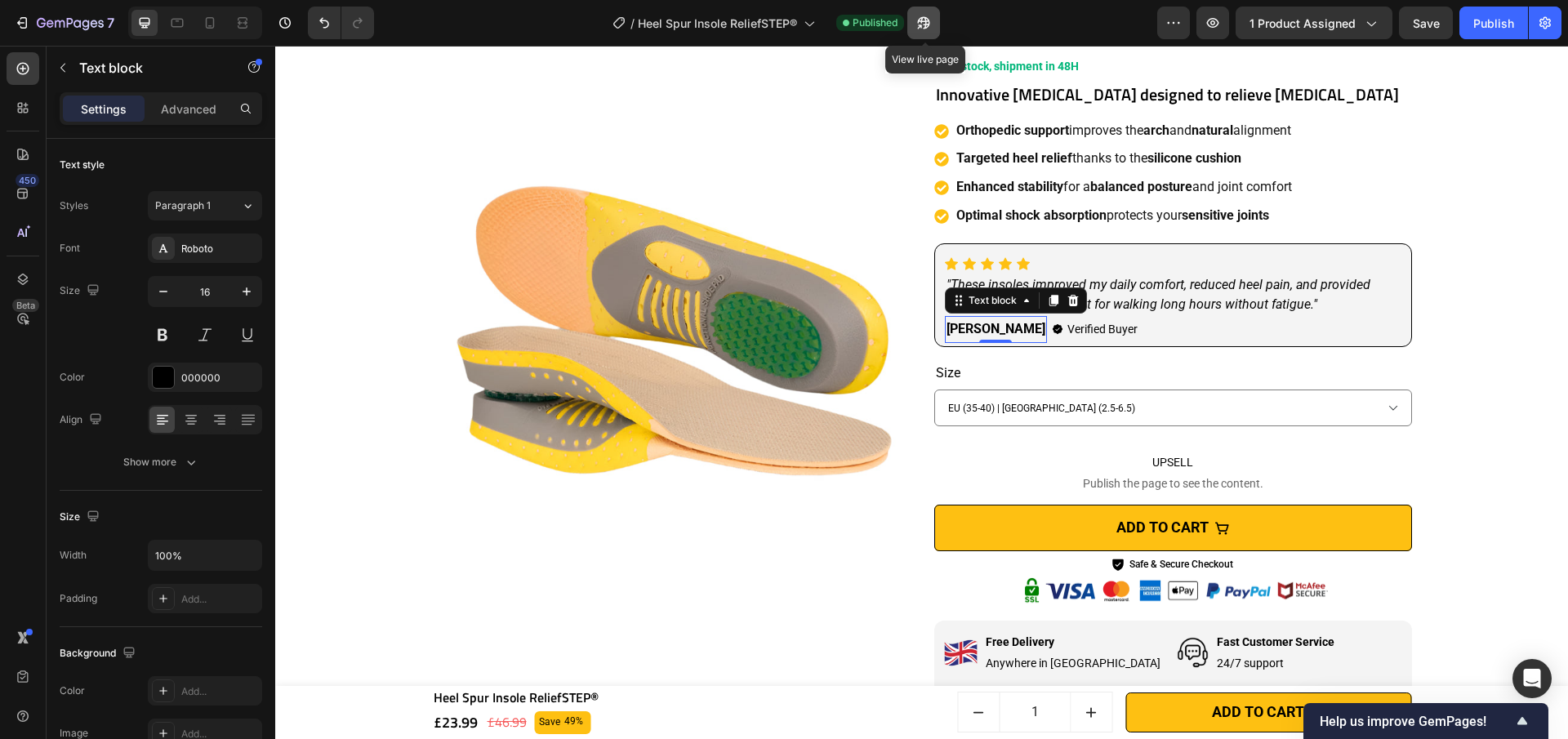
click at [928, 36] on button "button" at bounding box center [924, 22] width 32 height 32
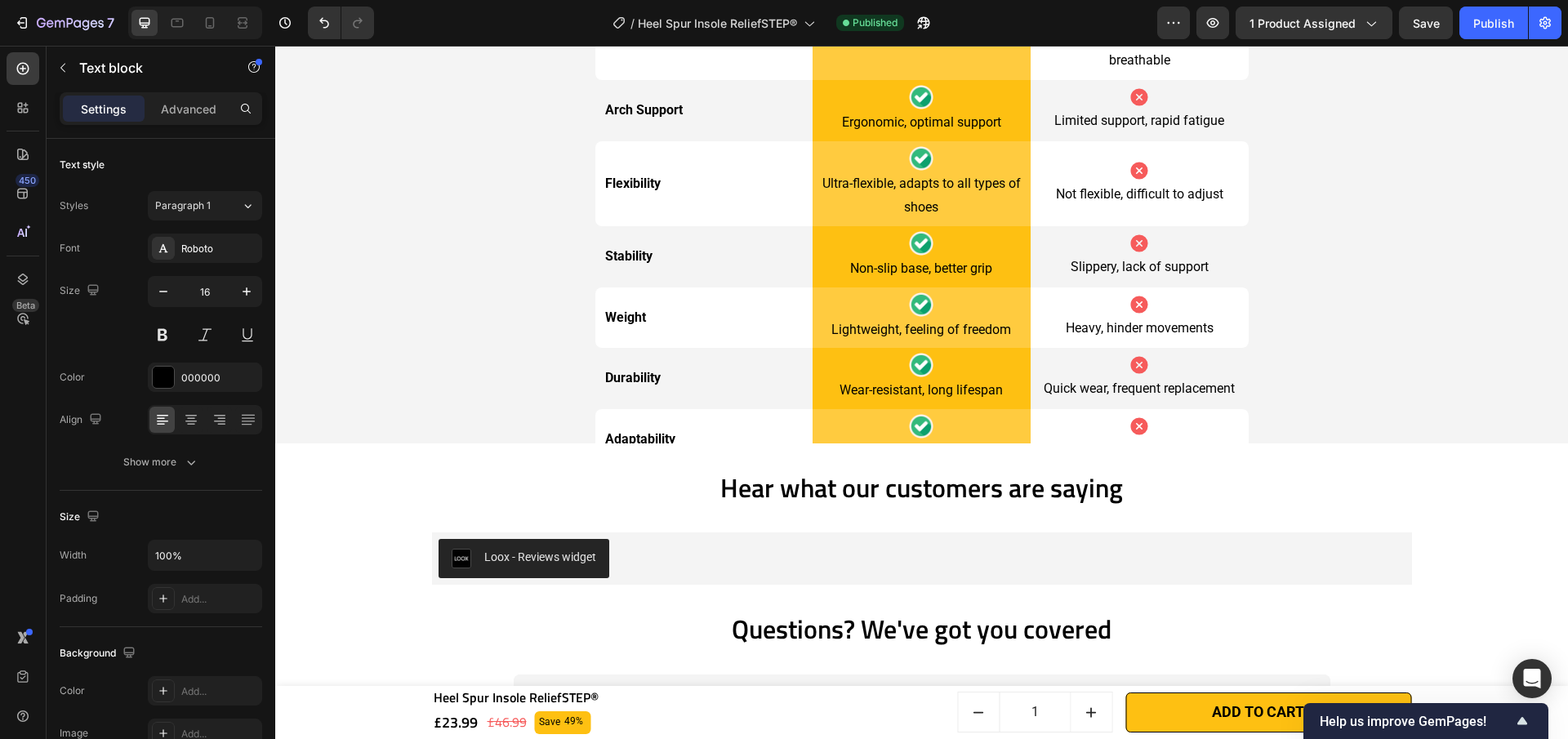
scroll to position [4576, 0]
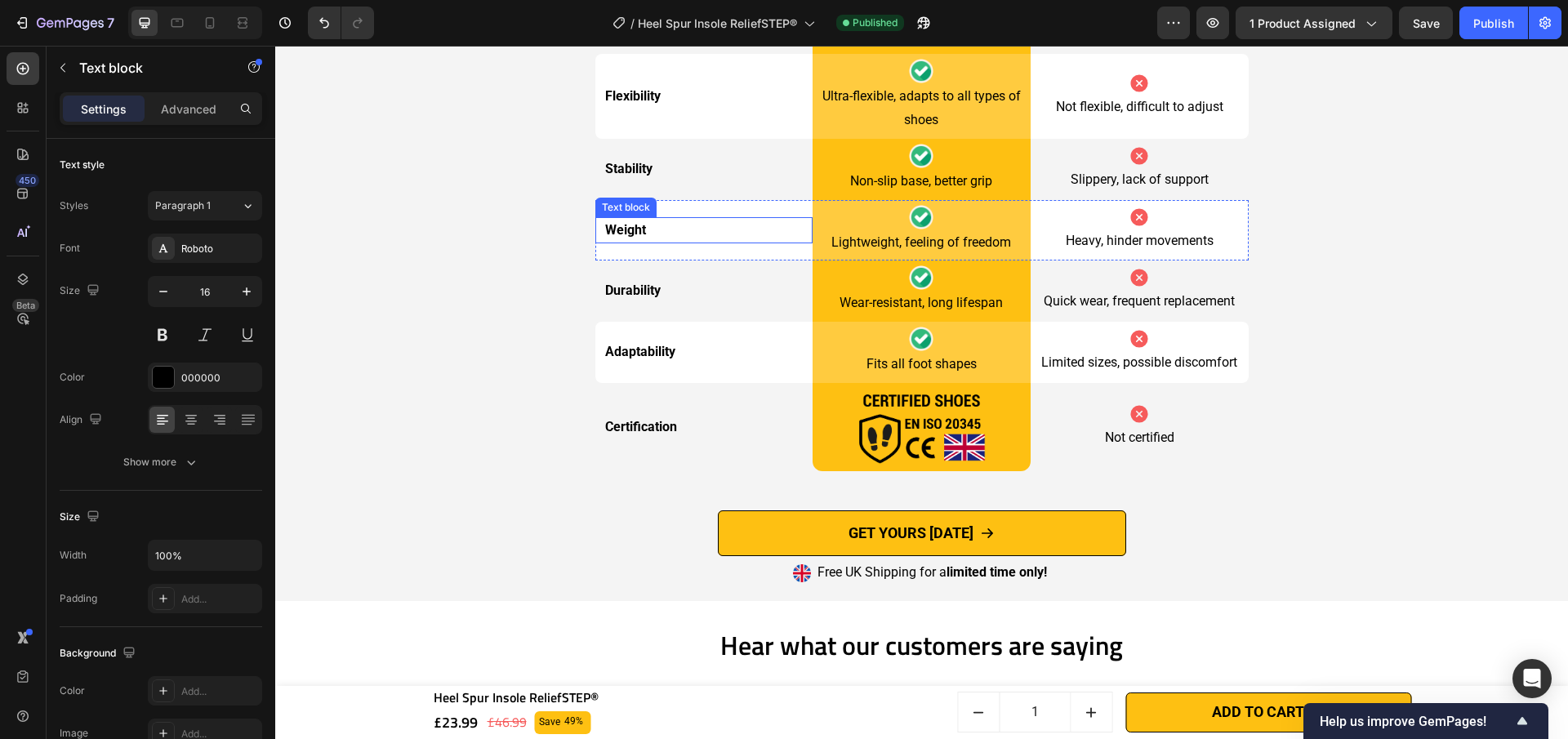
click at [628, 242] on p "Weight" at bounding box center [708, 231] width 206 height 23
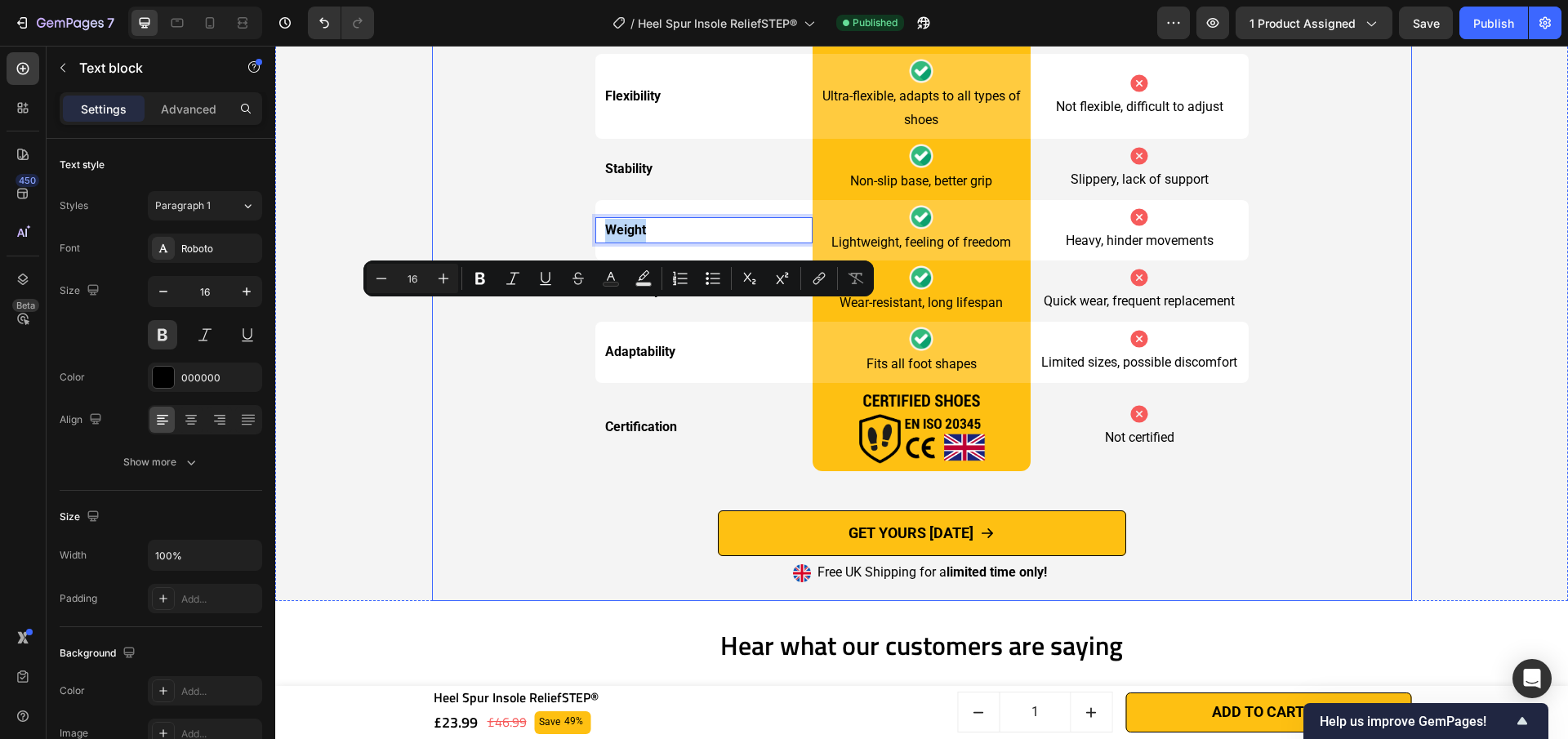
click at [1390, 120] on div "ELYTSTEP VS Other Brands Heading Drop element here Image Row Other brands Text …" at bounding box center [922, 115] width 980 height 946
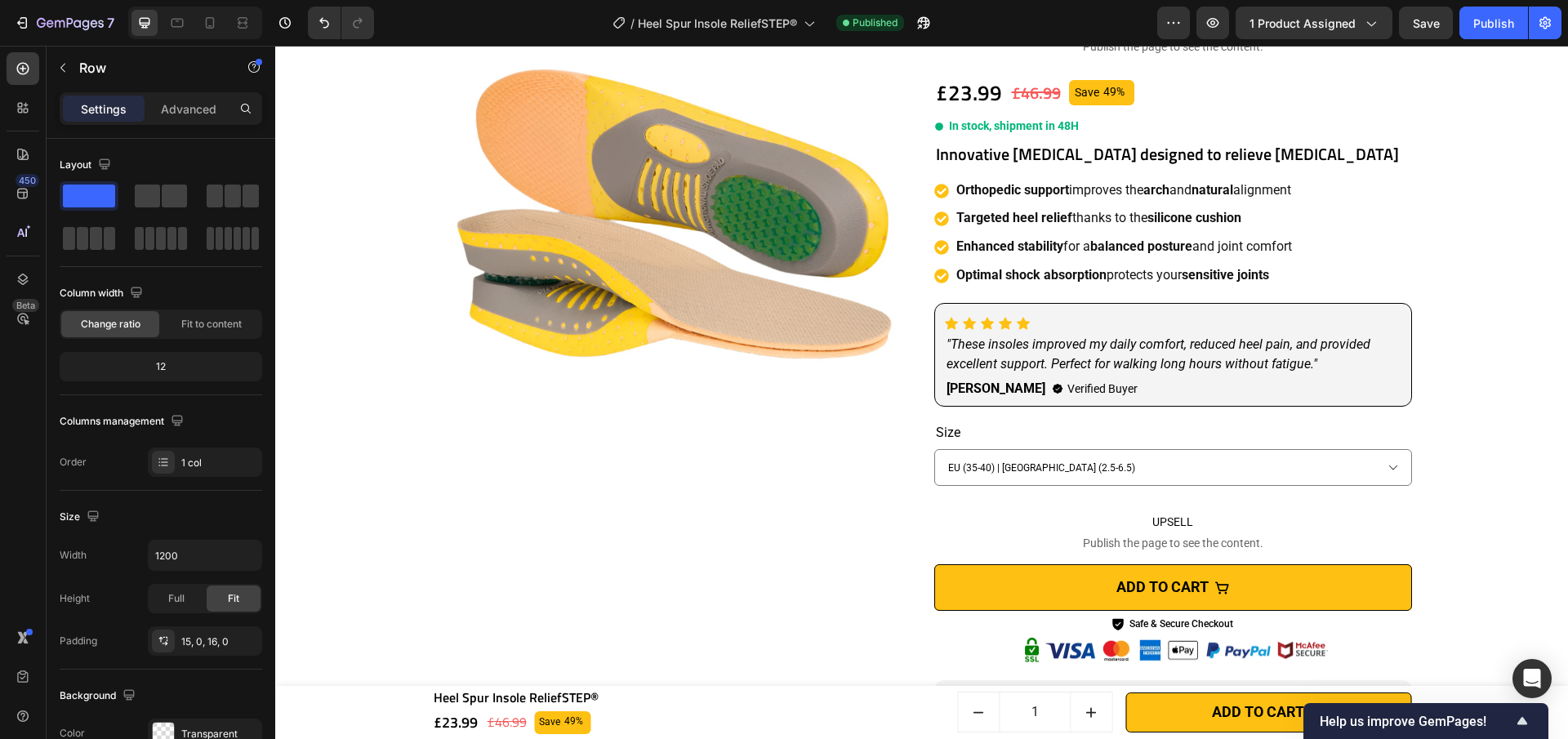
scroll to position [0, 0]
